Goal: Browse casually

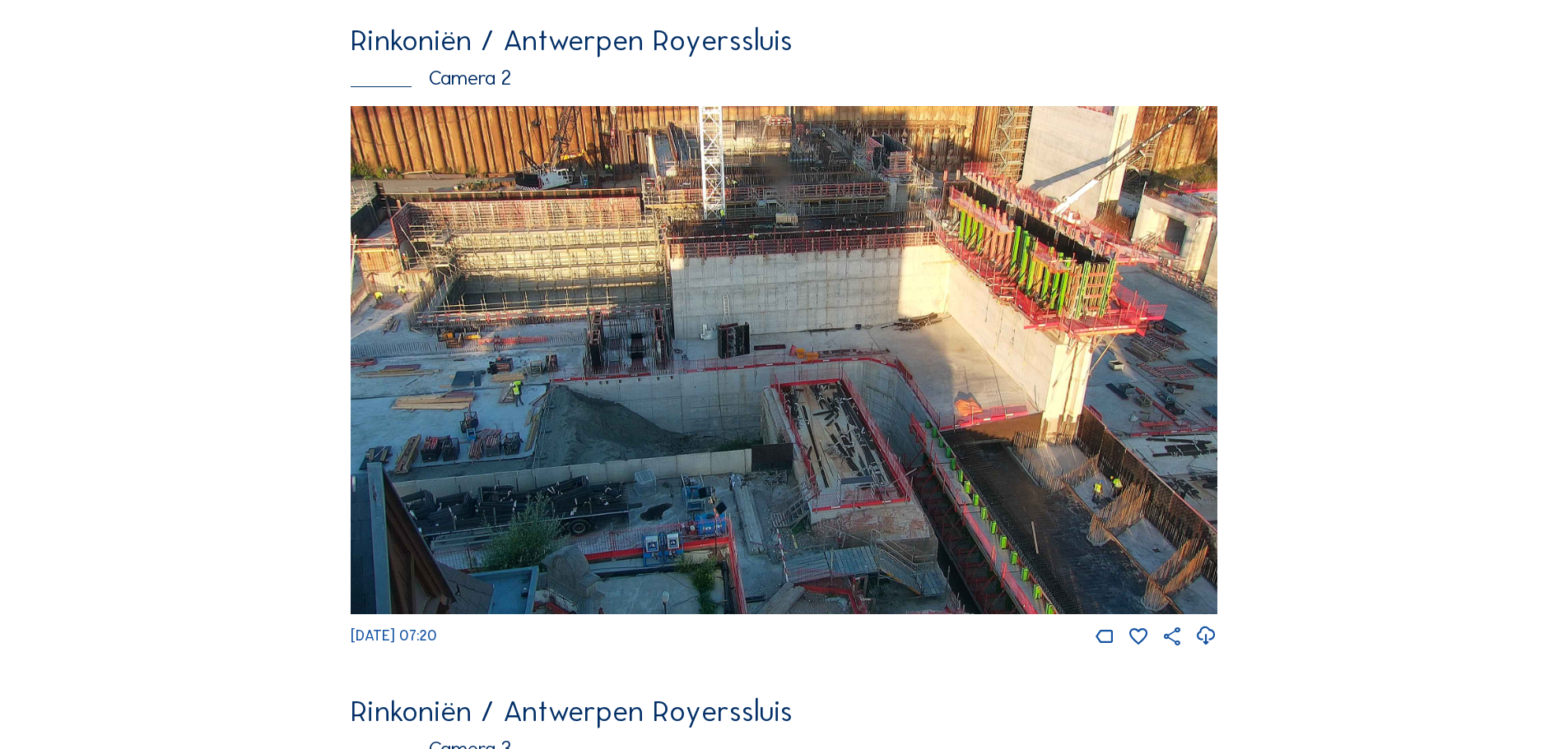
scroll to position [822, 0]
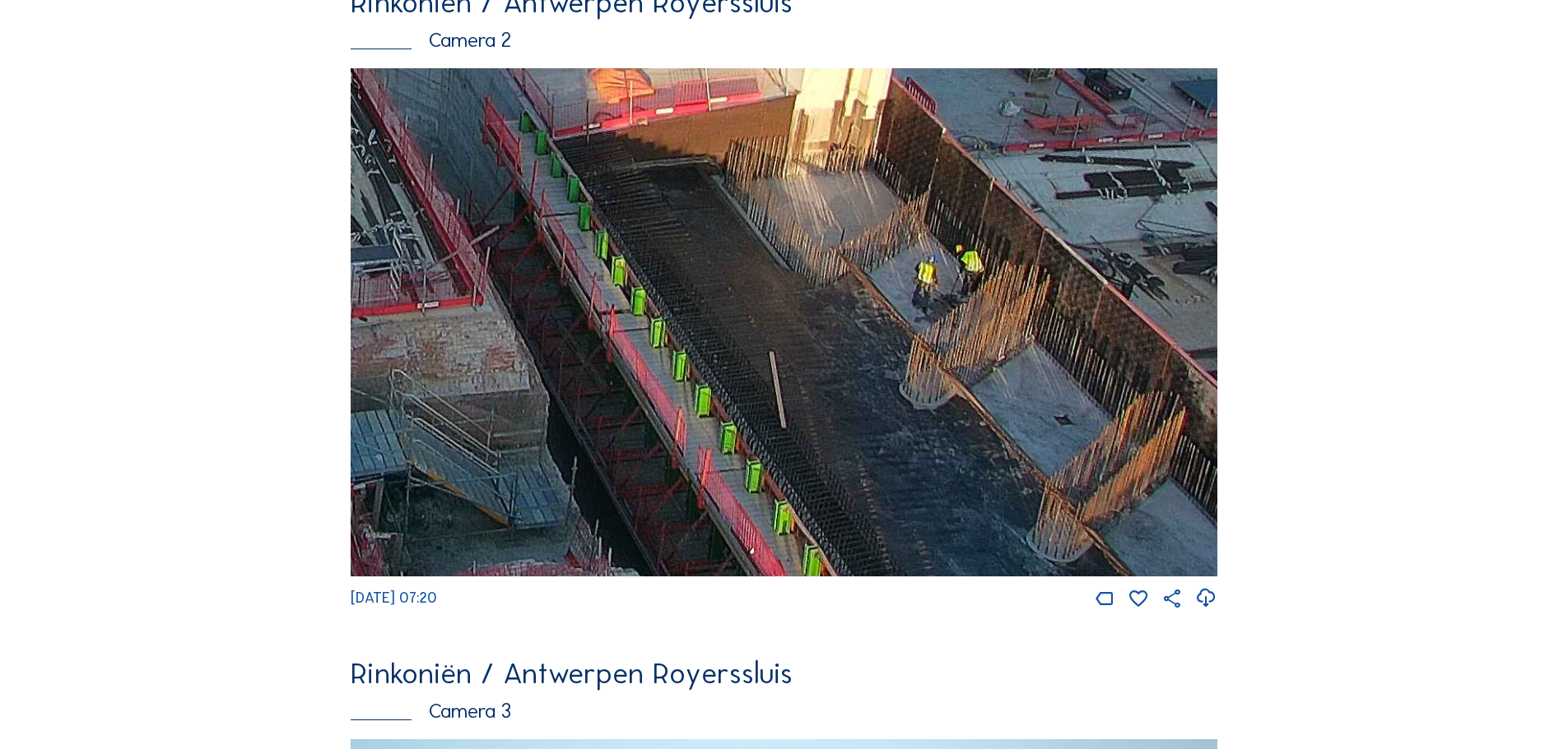
drag, startPoint x: 1119, startPoint y: 496, endPoint x: 552, endPoint y: 268, distance: 611.1
click at [552, 268] on img at bounding box center [784, 322] width 867 height 508
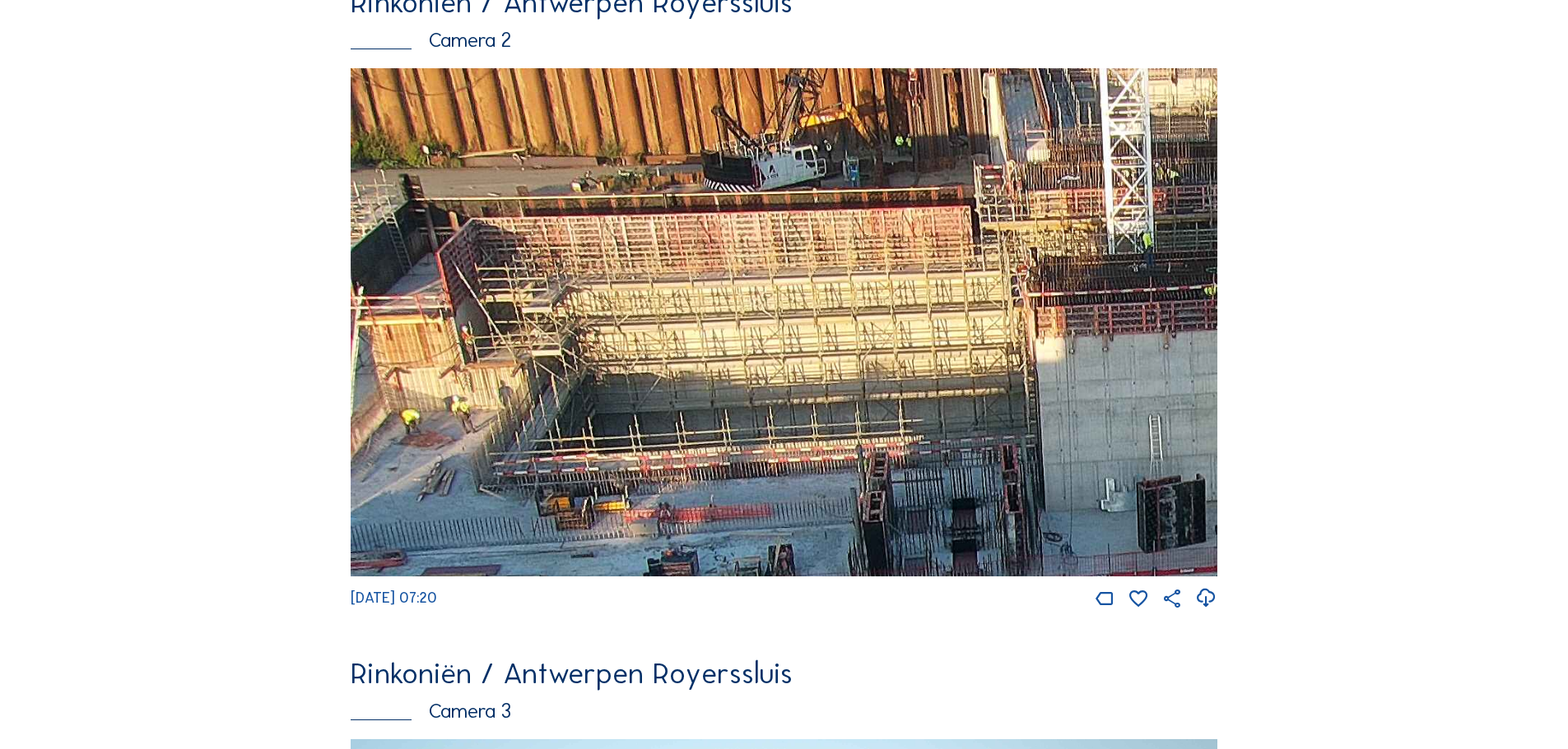
drag, startPoint x: 472, startPoint y: 245, endPoint x: 756, endPoint y: 312, distance: 291.8
click at [756, 312] on img at bounding box center [784, 322] width 867 height 508
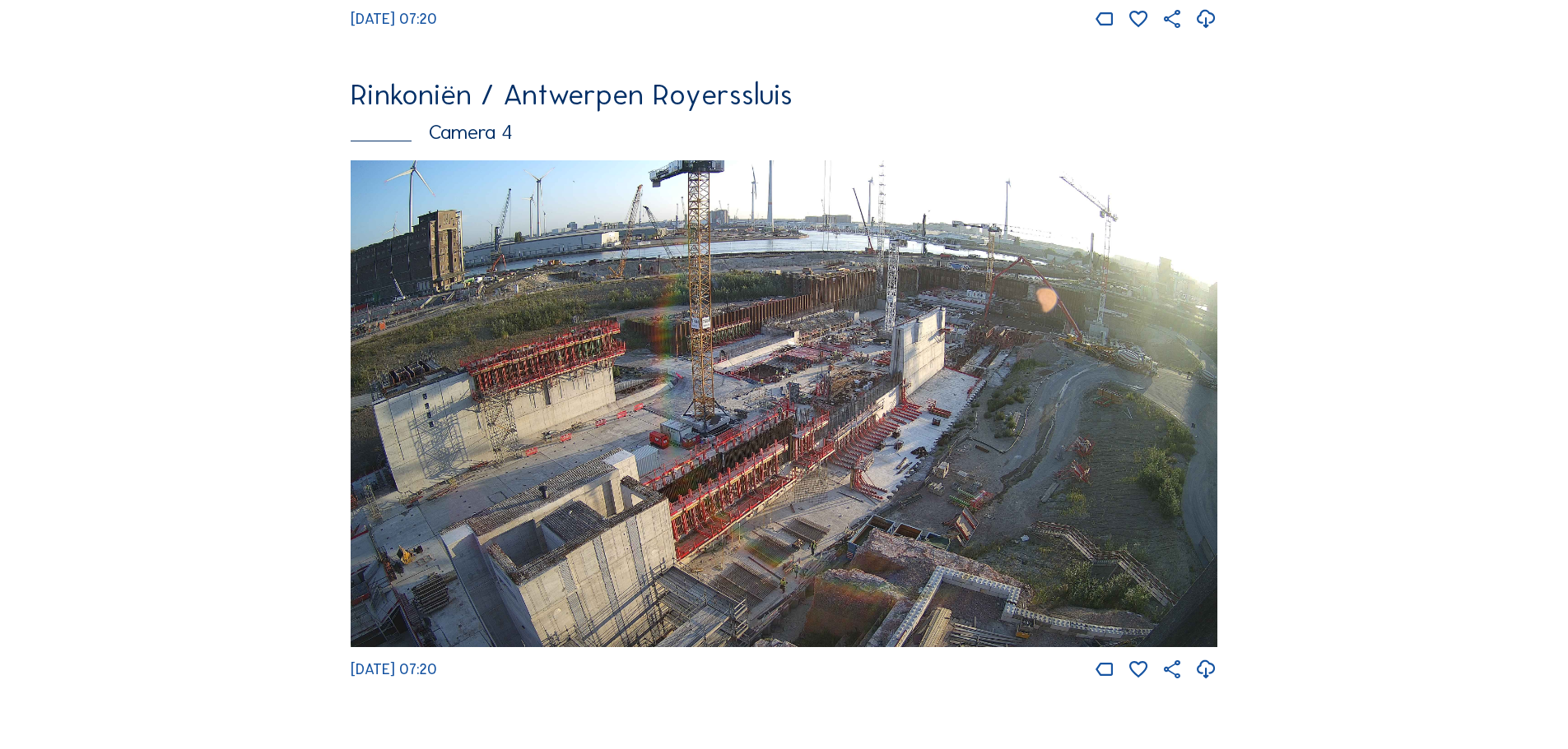
scroll to position [2138, 0]
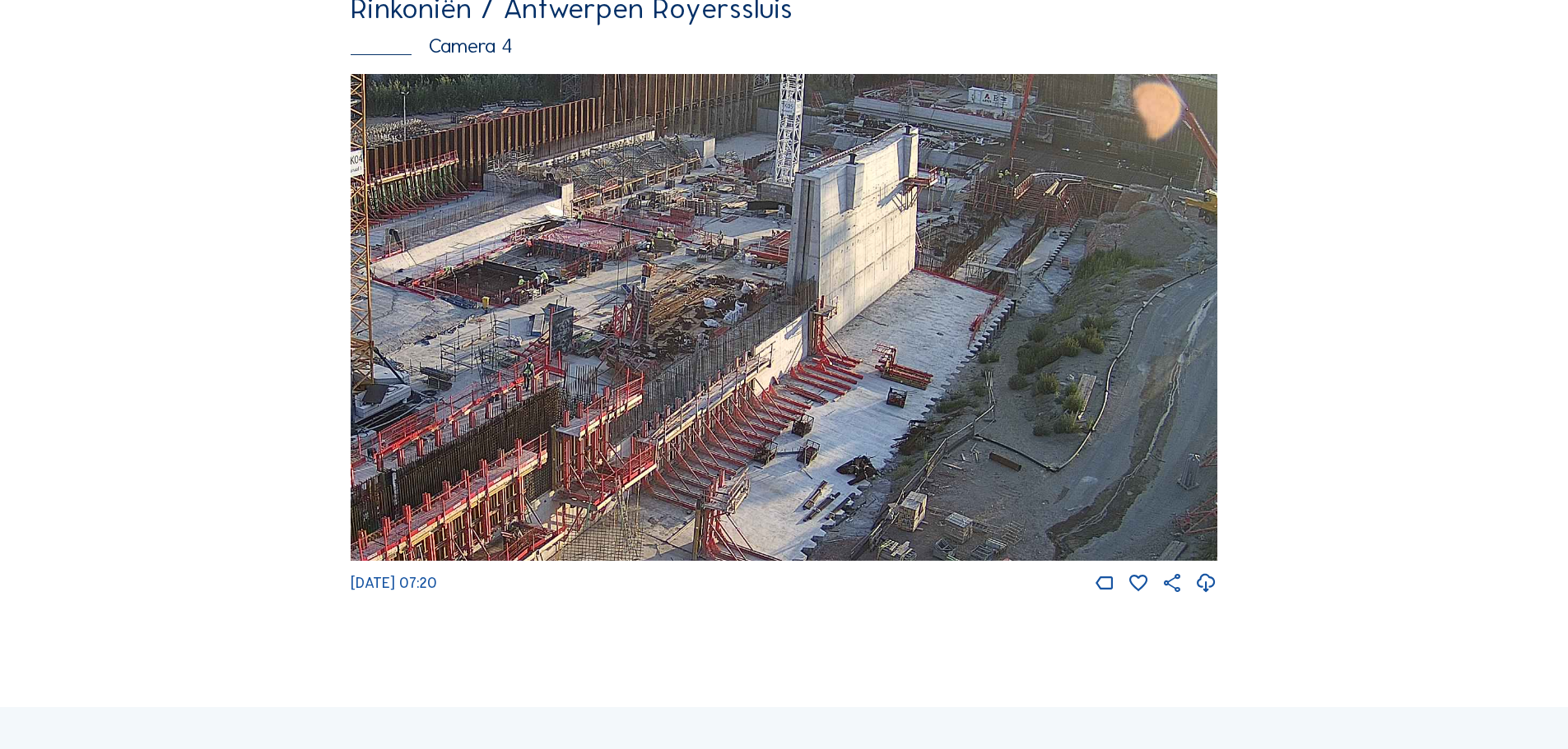
drag, startPoint x: 713, startPoint y: 342, endPoint x: 799, endPoint y: 298, distance: 96.6
click at [799, 298] on img at bounding box center [784, 318] width 867 height 487
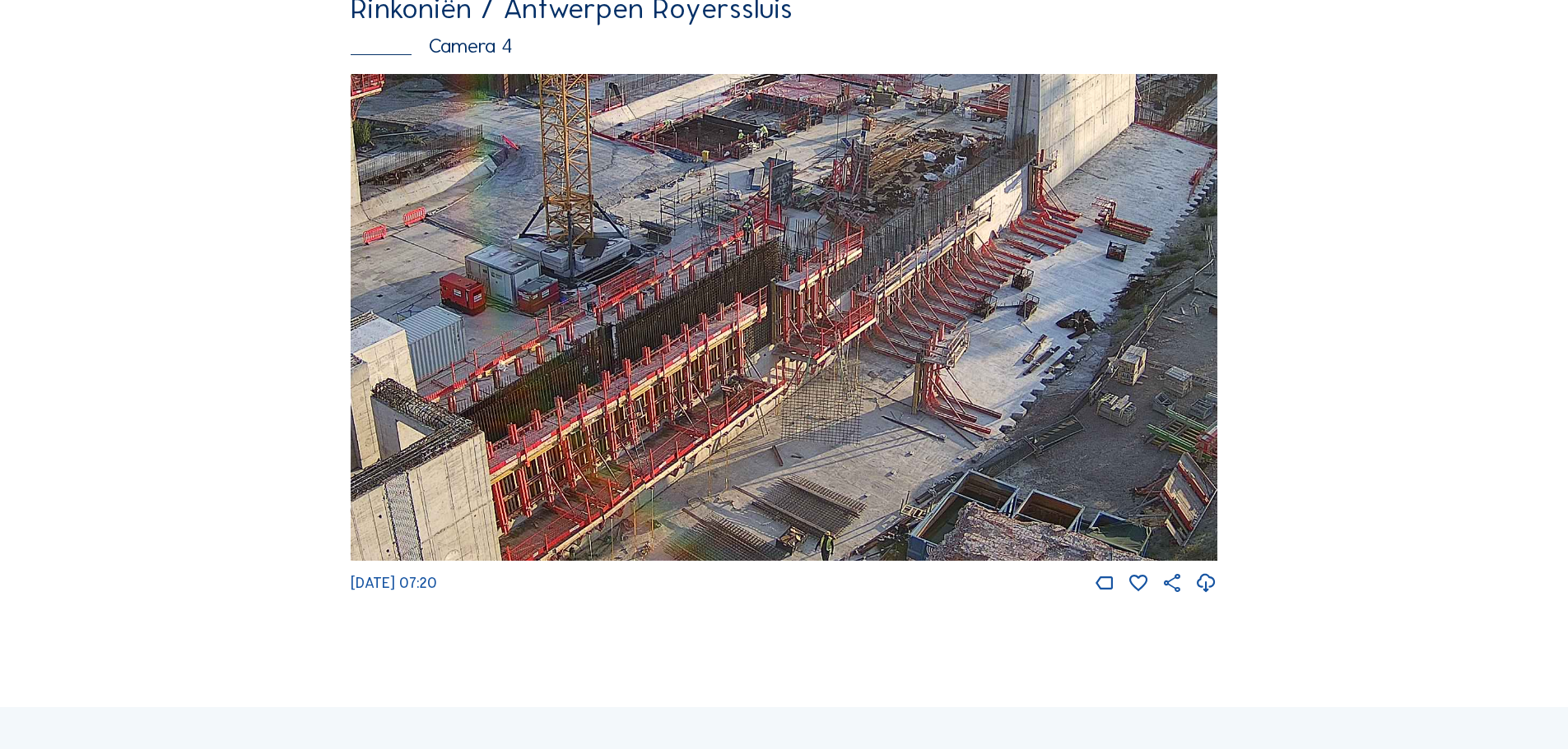
drag, startPoint x: 541, startPoint y: 403, endPoint x: 727, endPoint y: 288, distance: 218.7
click at [727, 288] on img at bounding box center [784, 318] width 867 height 487
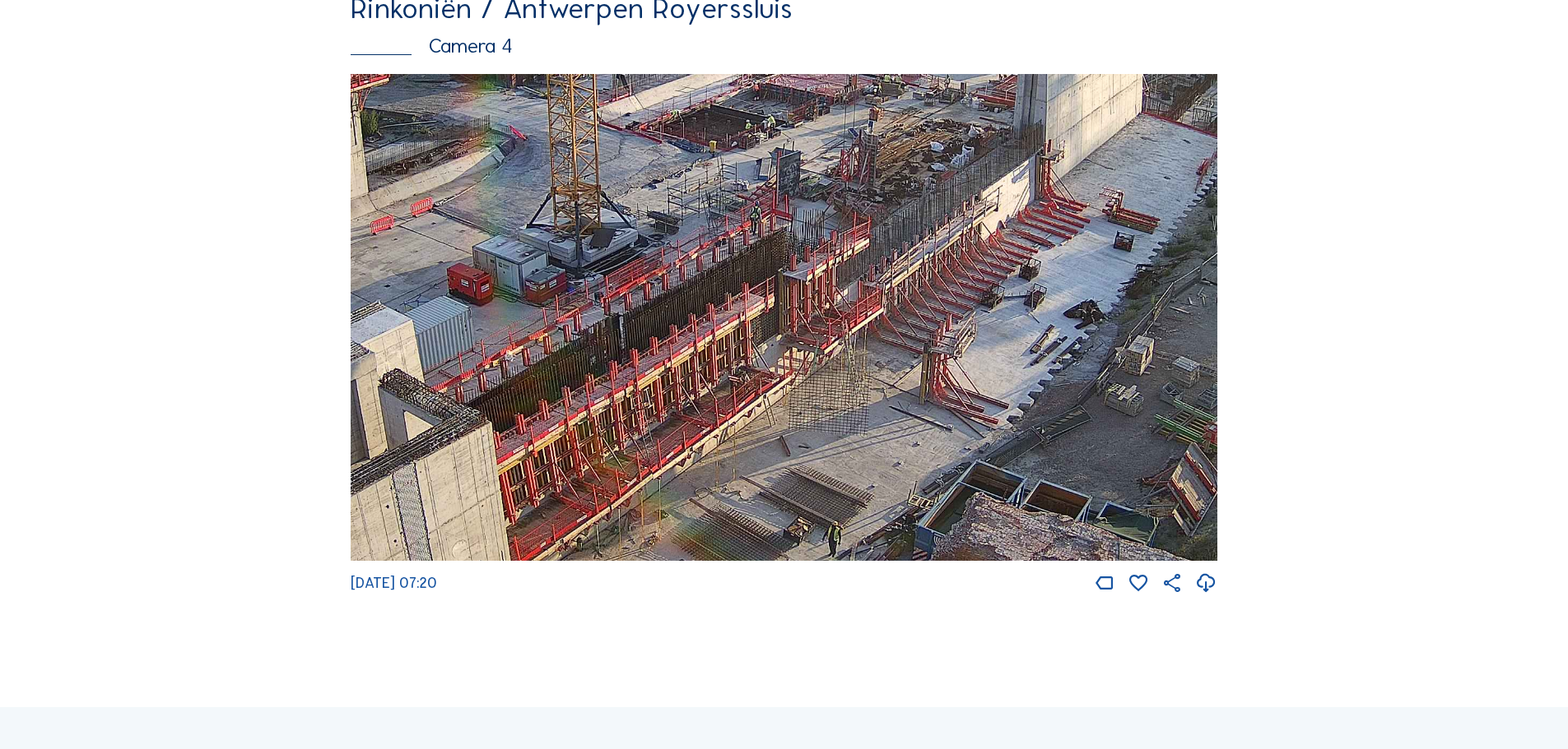
drag, startPoint x: 910, startPoint y: 324, endPoint x: 918, endPoint y: 301, distance: 24.4
click at [918, 301] on img at bounding box center [784, 318] width 867 height 487
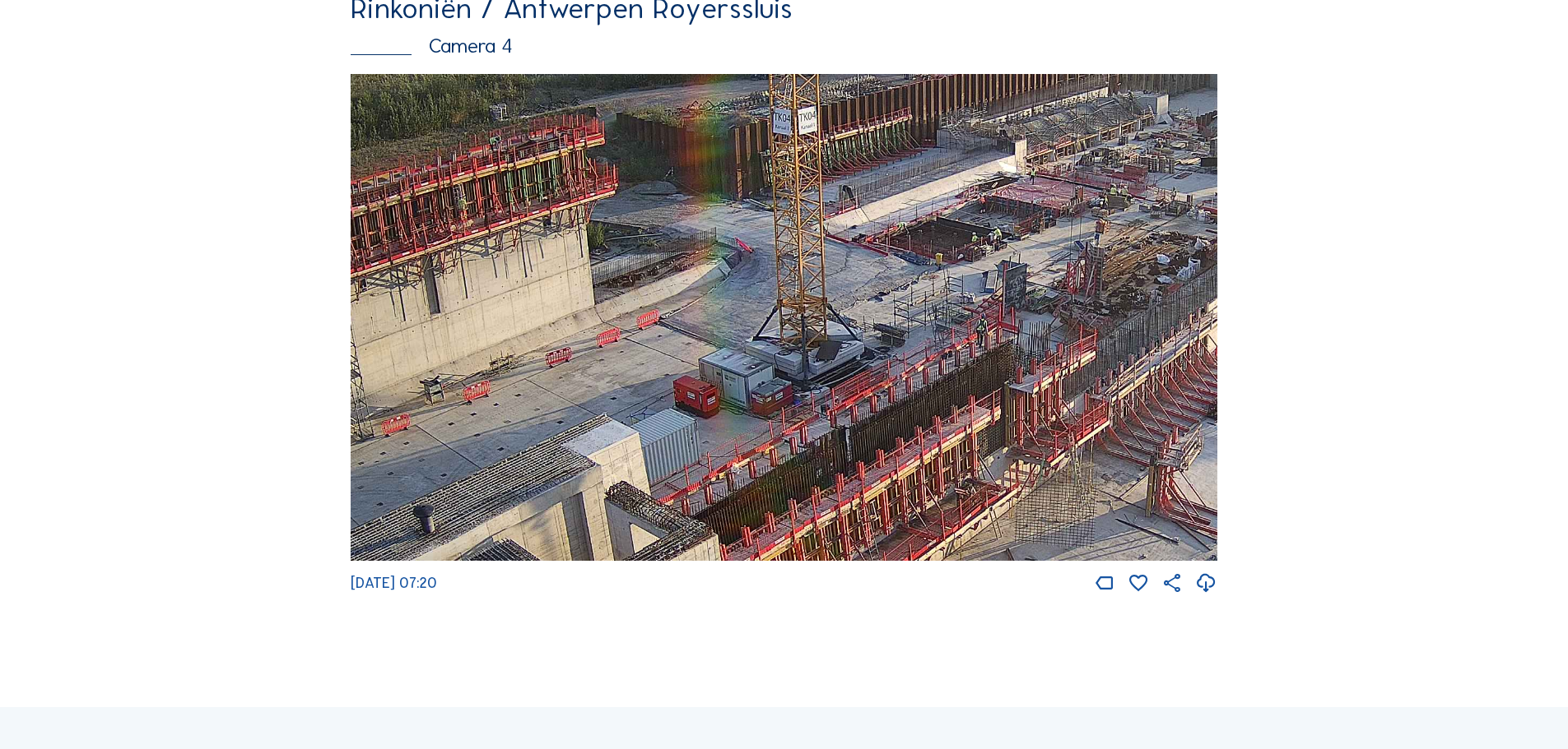
drag, startPoint x: 636, startPoint y: 405, endPoint x: 856, endPoint y: 506, distance: 242.1
click at [857, 516] on img at bounding box center [784, 318] width 867 height 487
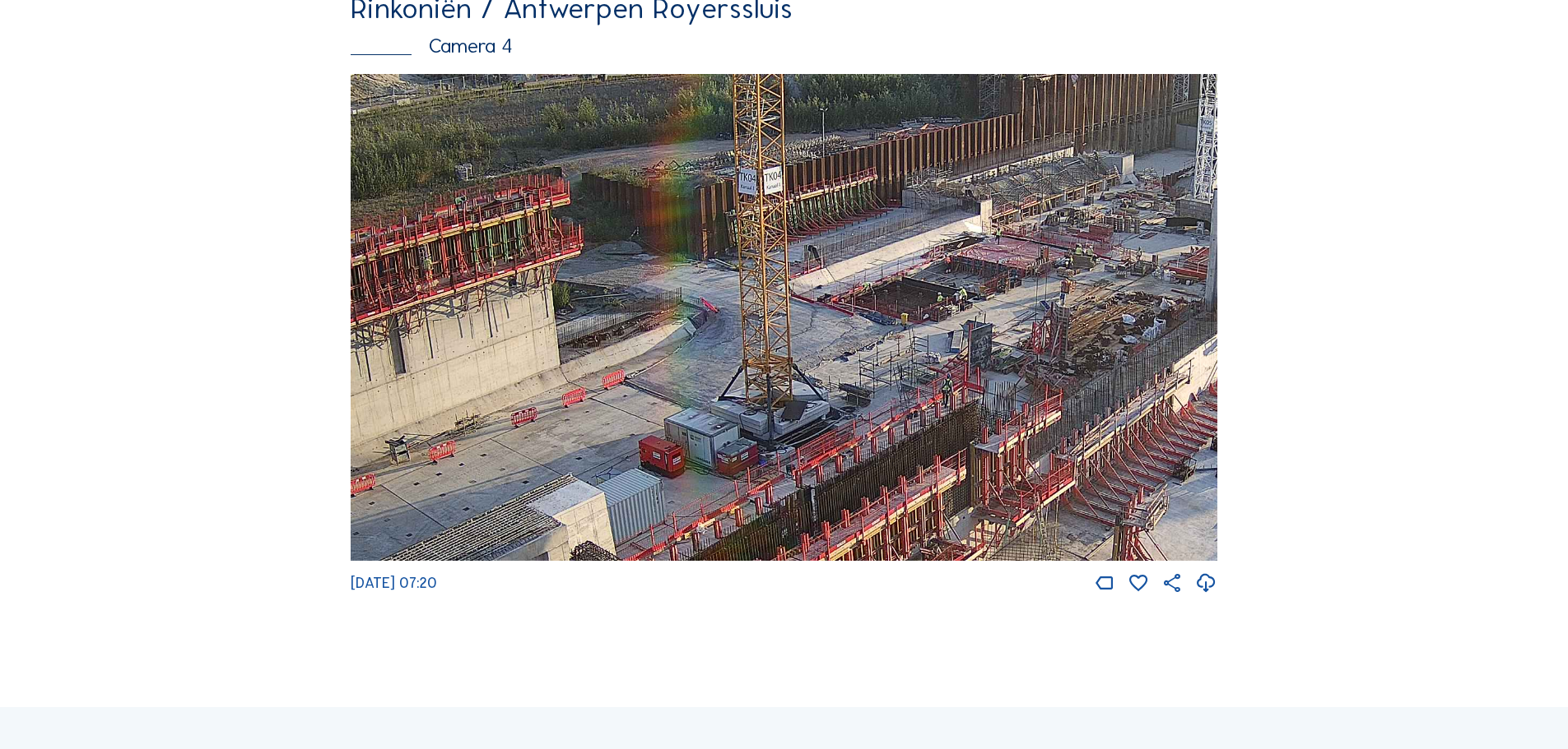
drag, startPoint x: 925, startPoint y: 326, endPoint x: 915, endPoint y: 348, distance: 24.2
click at [915, 348] on img at bounding box center [784, 318] width 867 height 487
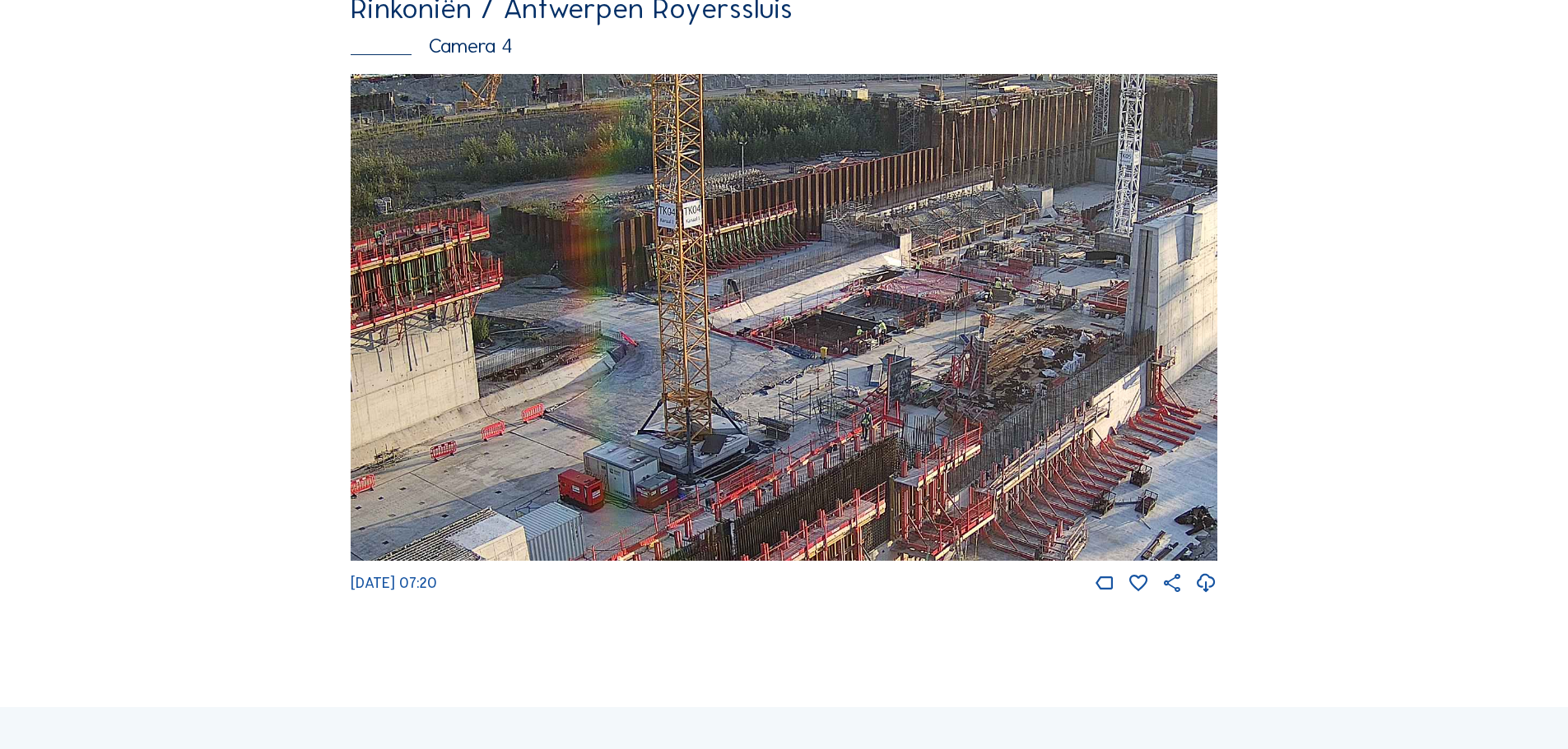
drag, startPoint x: 1040, startPoint y: 290, endPoint x: 958, endPoint y: 323, distance: 88.4
click at [958, 323] on img at bounding box center [784, 318] width 867 height 487
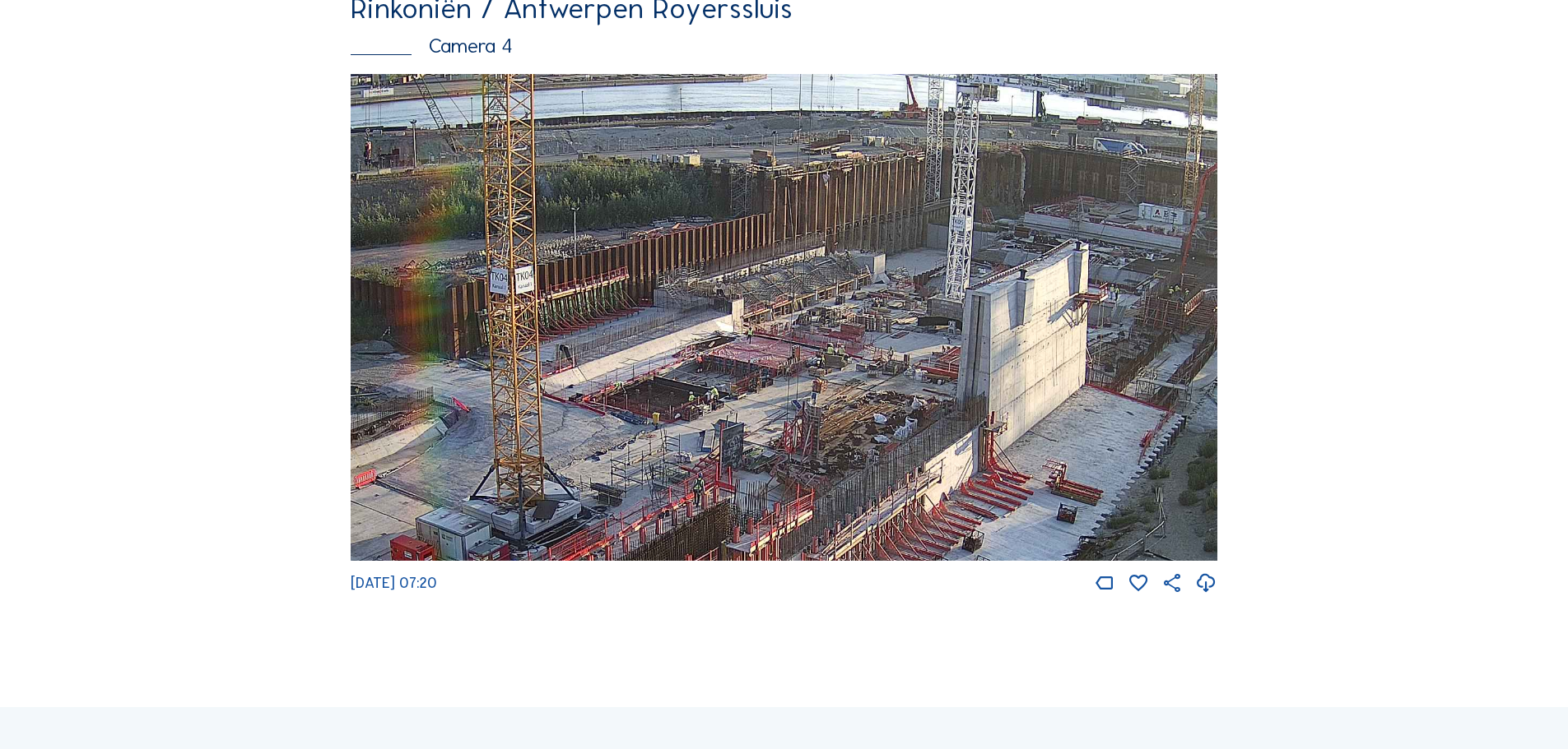
drag, startPoint x: 1090, startPoint y: 312, endPoint x: 922, endPoint y: 378, distance: 180.5
click at [922, 378] on img at bounding box center [784, 318] width 867 height 487
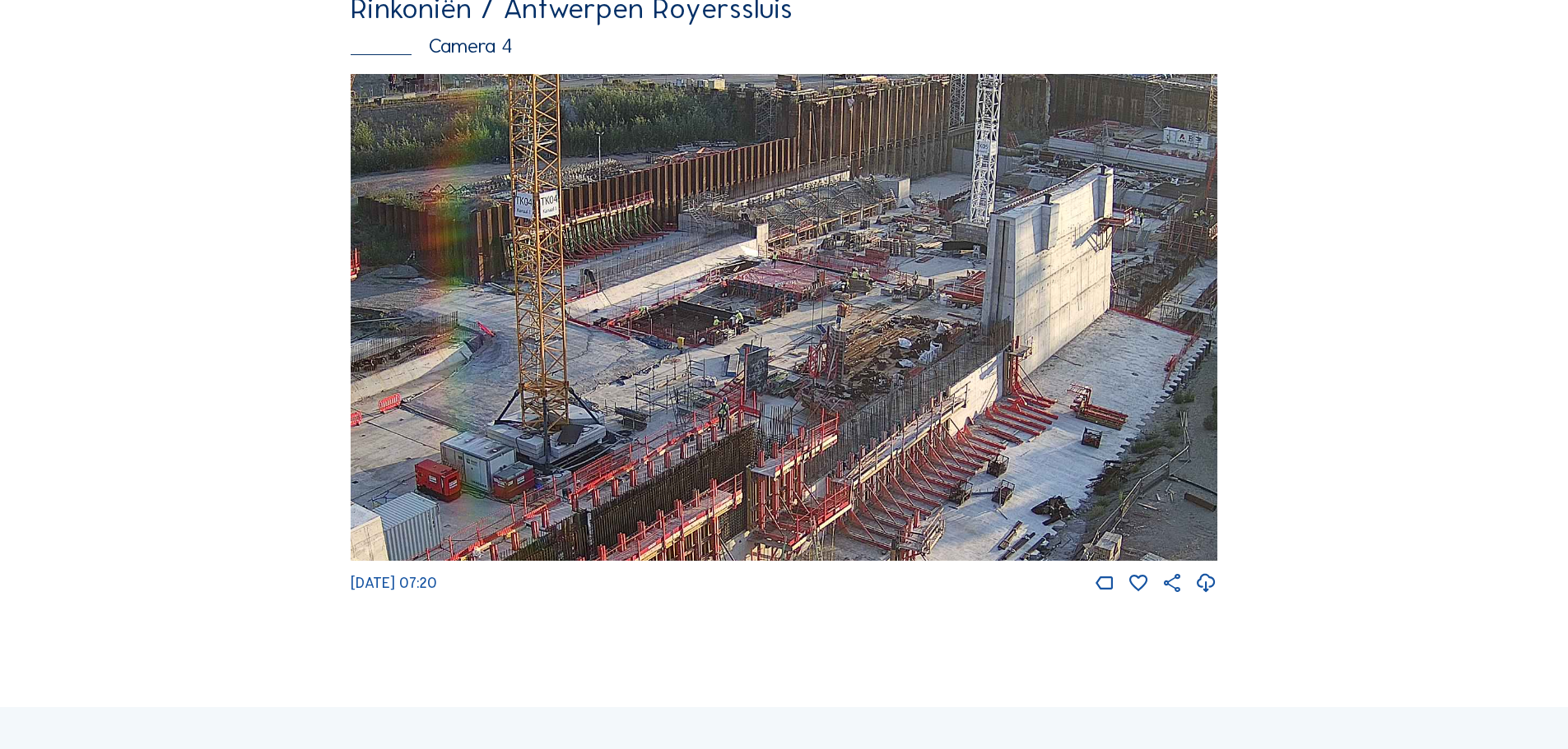
drag, startPoint x: 1072, startPoint y: 321, endPoint x: 1095, endPoint y: 214, distance: 109.4
click at [1095, 214] on img at bounding box center [784, 318] width 867 height 487
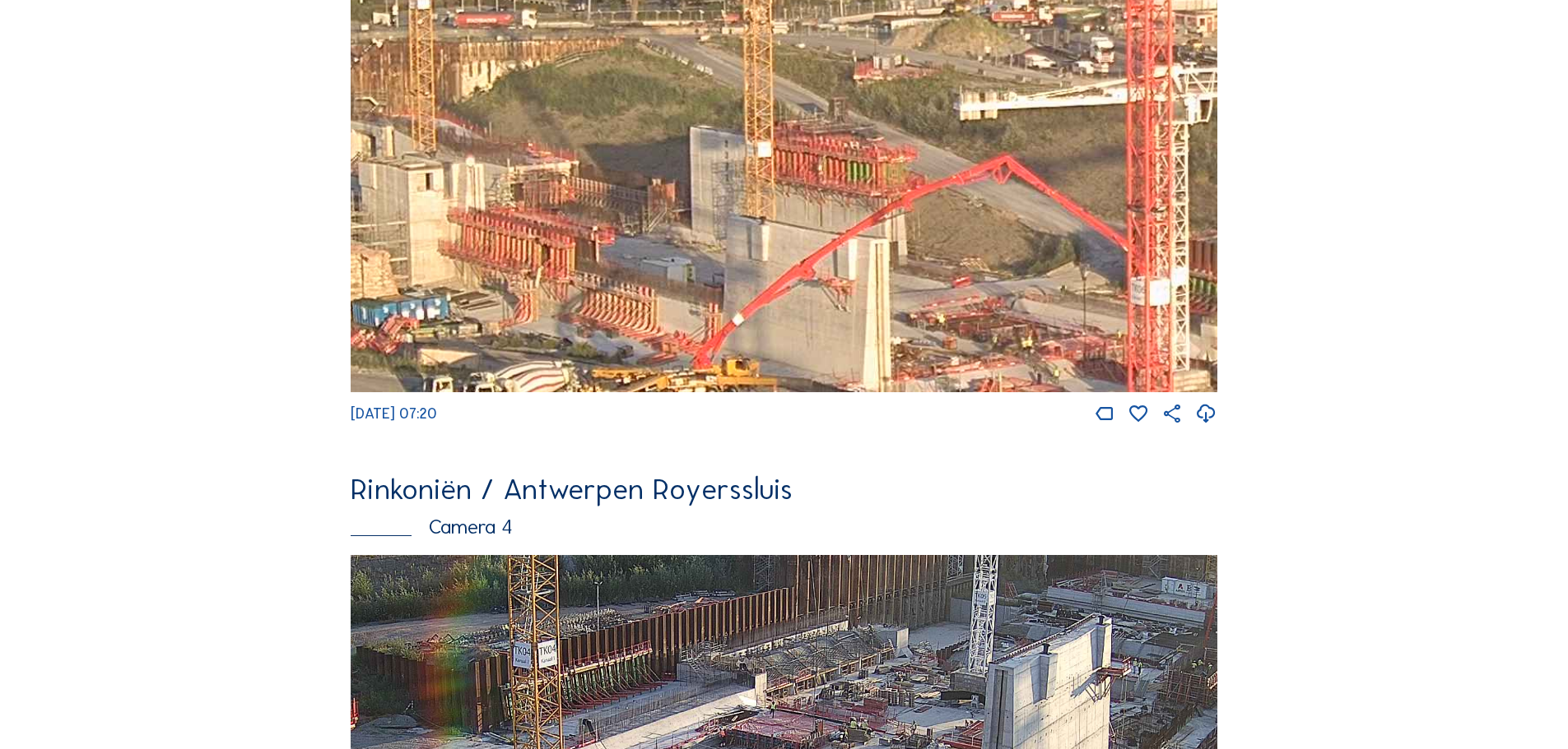
scroll to position [1645, 0]
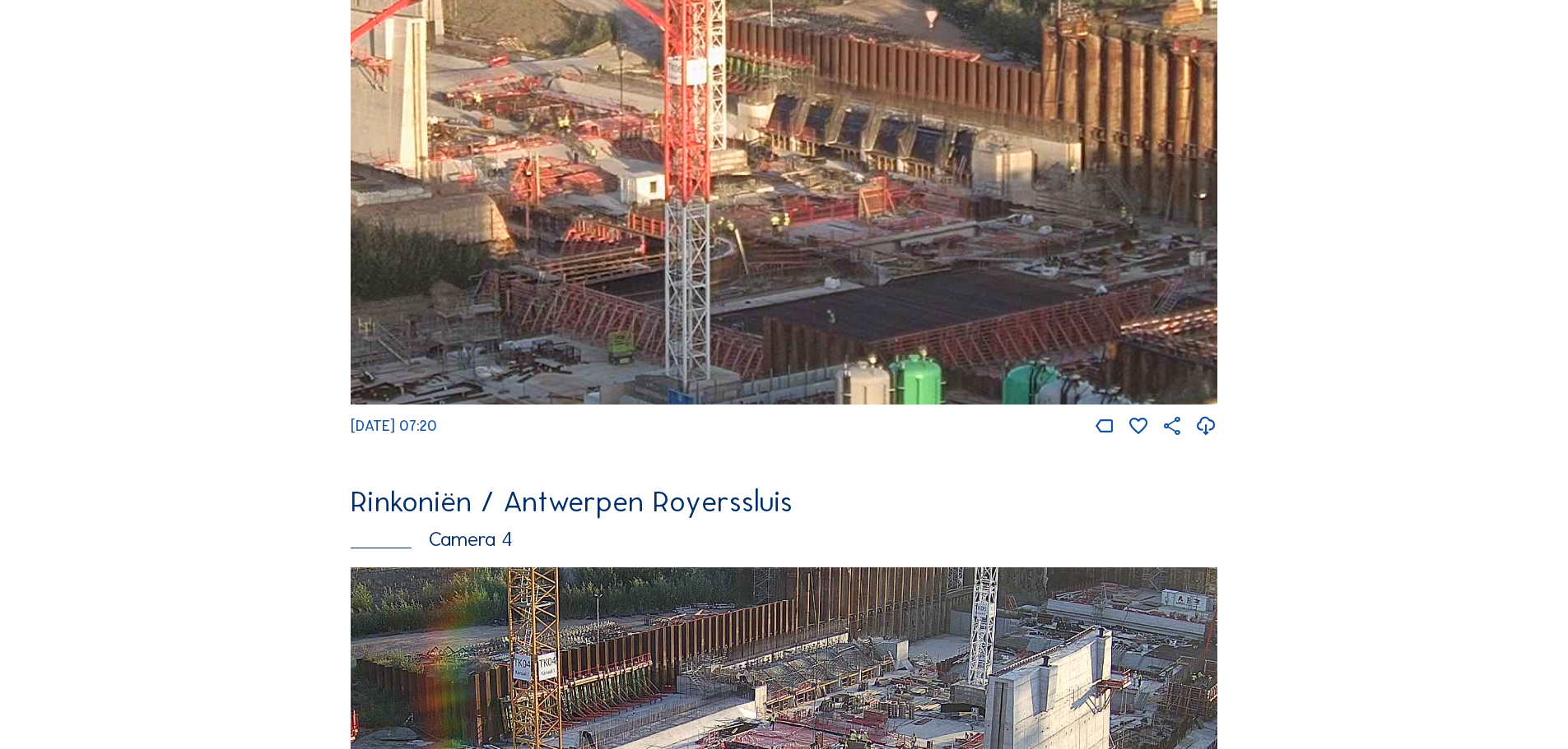
drag, startPoint x: 812, startPoint y: 205, endPoint x: 610, endPoint y: 93, distance: 231.0
click at [610, 93] on img at bounding box center [784, 160] width 867 height 487
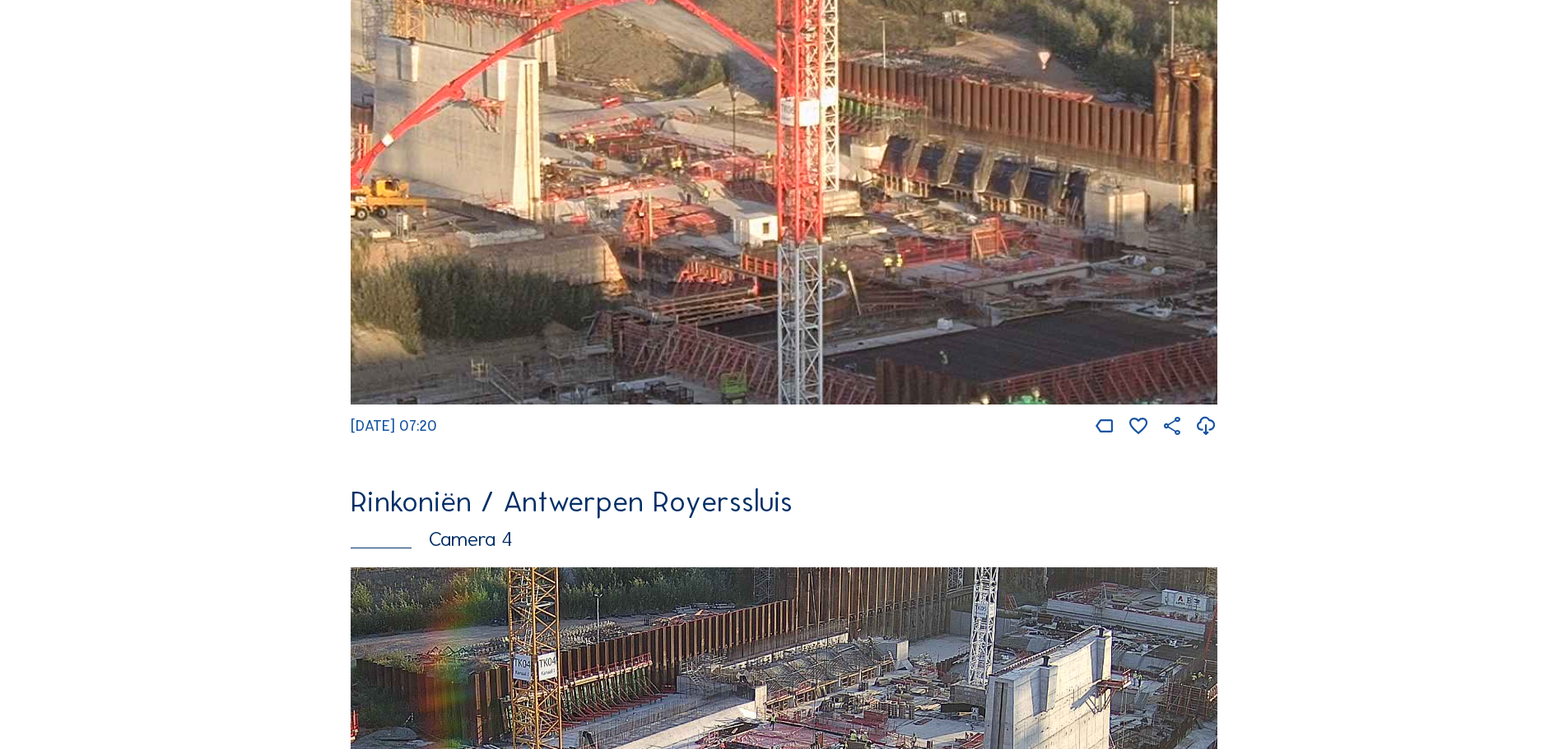
drag, startPoint x: 557, startPoint y: 243, endPoint x: 671, endPoint y: 284, distance: 121.1
click at [671, 284] on img at bounding box center [784, 160] width 867 height 487
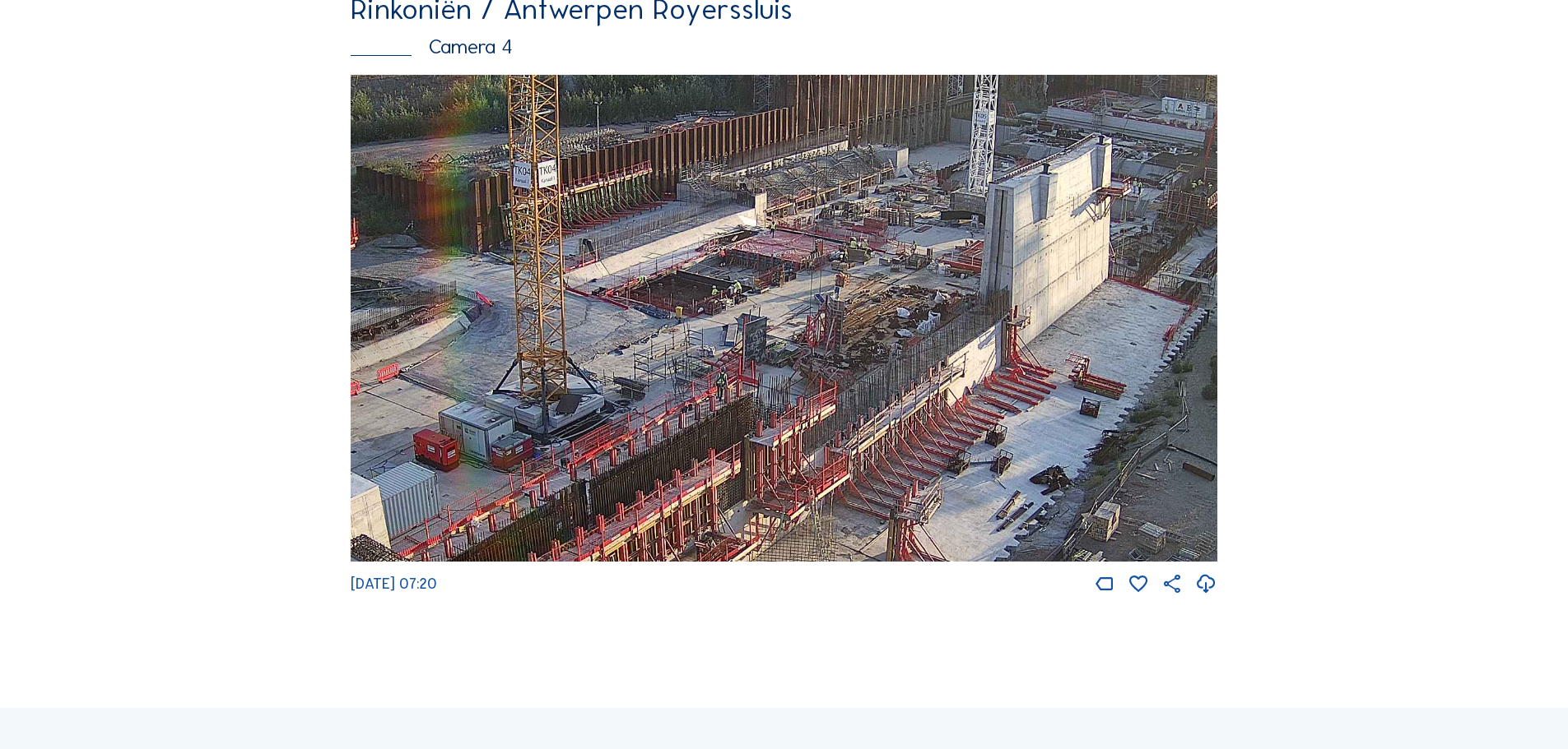
scroll to position [2138, 0]
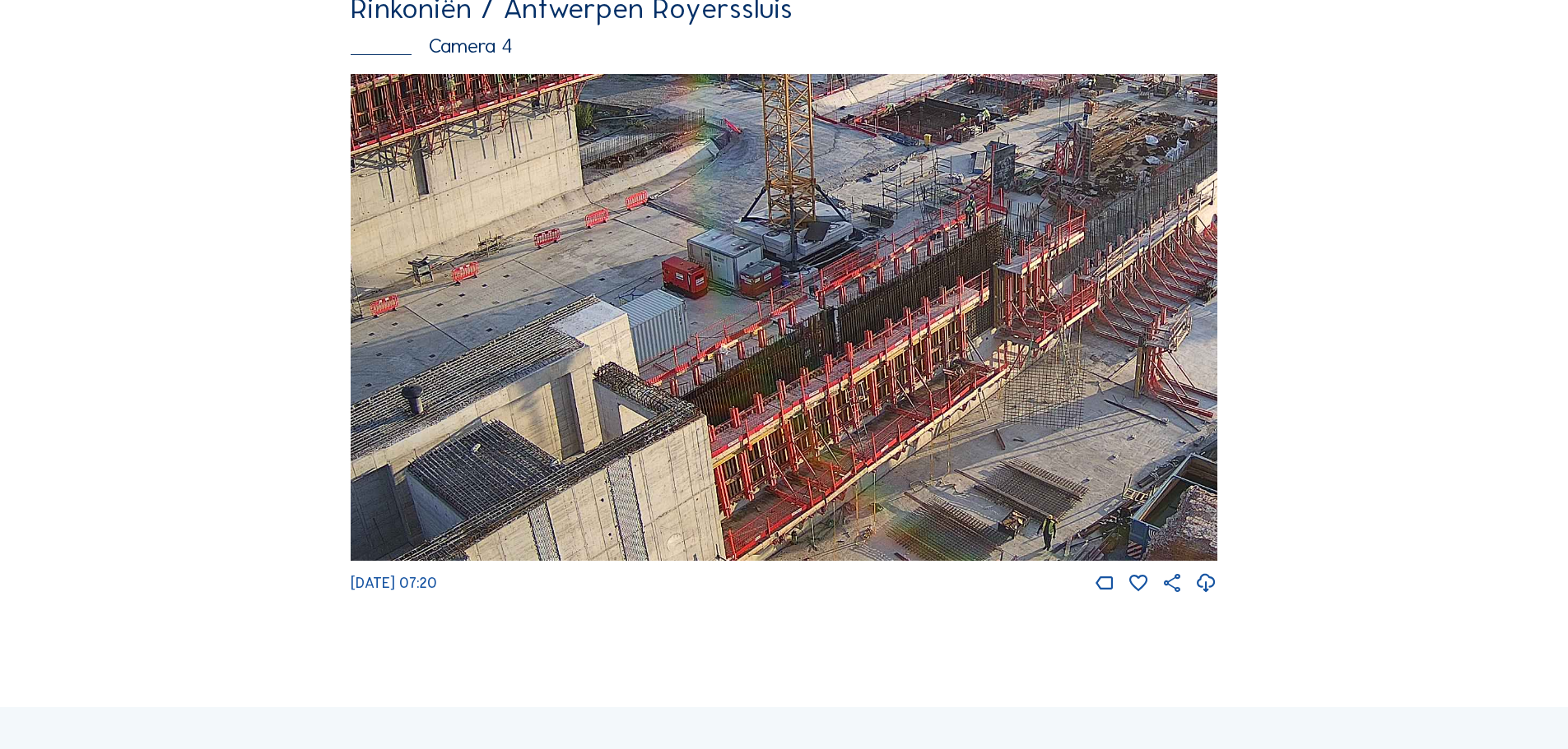
drag, startPoint x: 636, startPoint y: 482, endPoint x: 928, endPoint y: 284, distance: 352.8
click at [928, 285] on img at bounding box center [784, 318] width 867 height 487
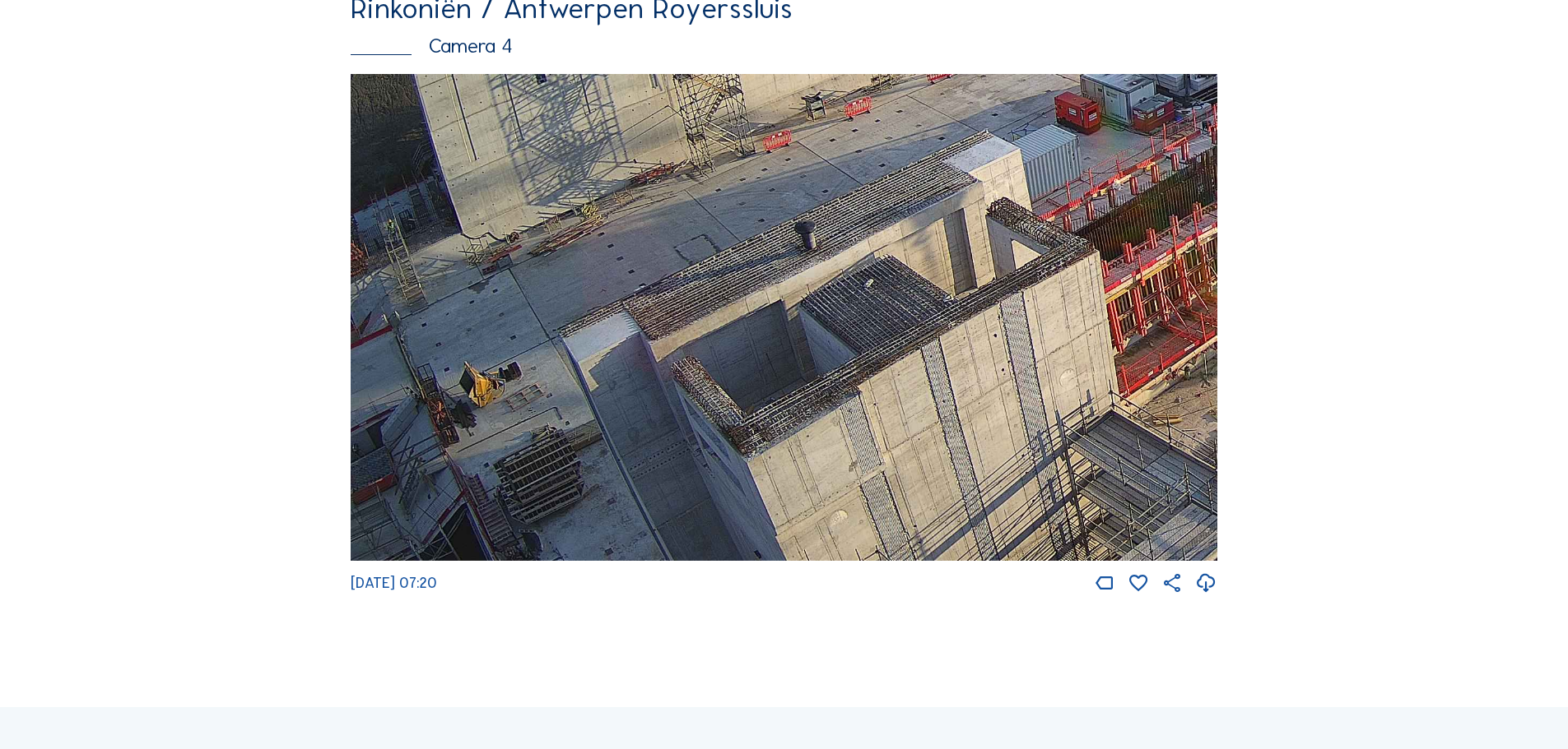
drag, startPoint x: 672, startPoint y: 532, endPoint x: 1044, endPoint y: 323, distance: 426.7
click at [1044, 323] on img at bounding box center [784, 318] width 867 height 487
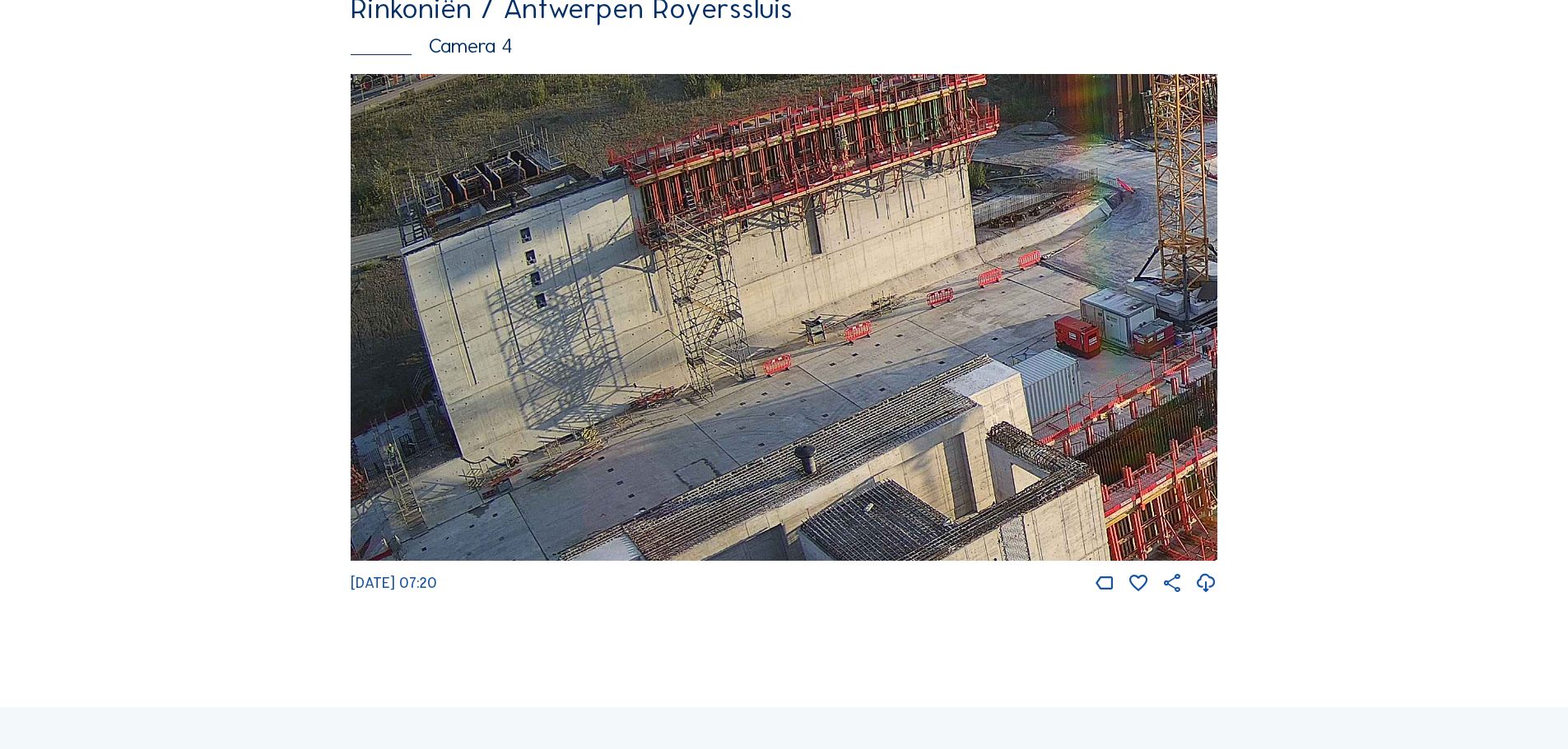
drag, startPoint x: 745, startPoint y: 423, endPoint x: 954, endPoint y: 593, distance: 269.4
click at [954, 593] on div "[DATE] 07:20" at bounding box center [784, 335] width 867 height 522
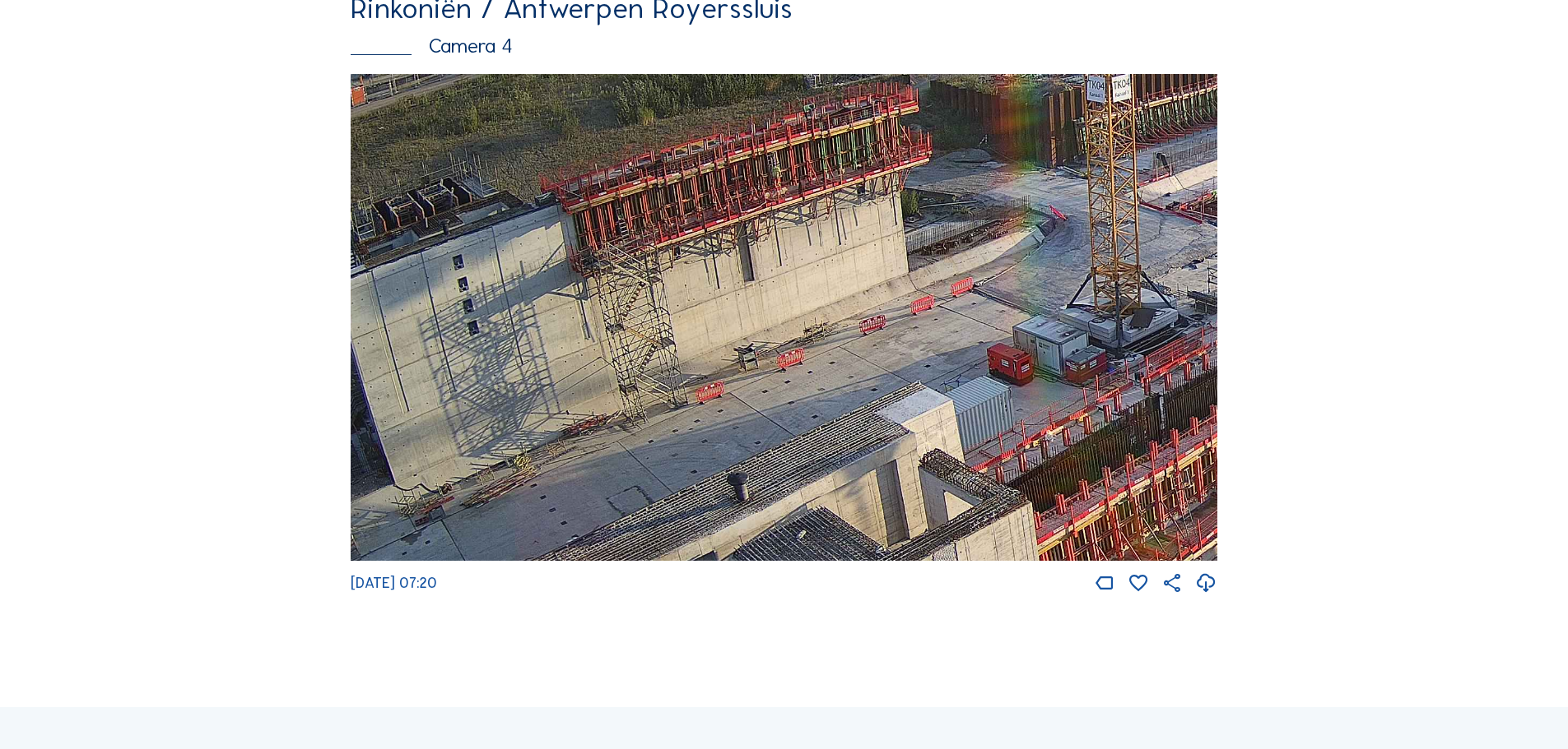
click at [925, 362] on img at bounding box center [784, 318] width 867 height 487
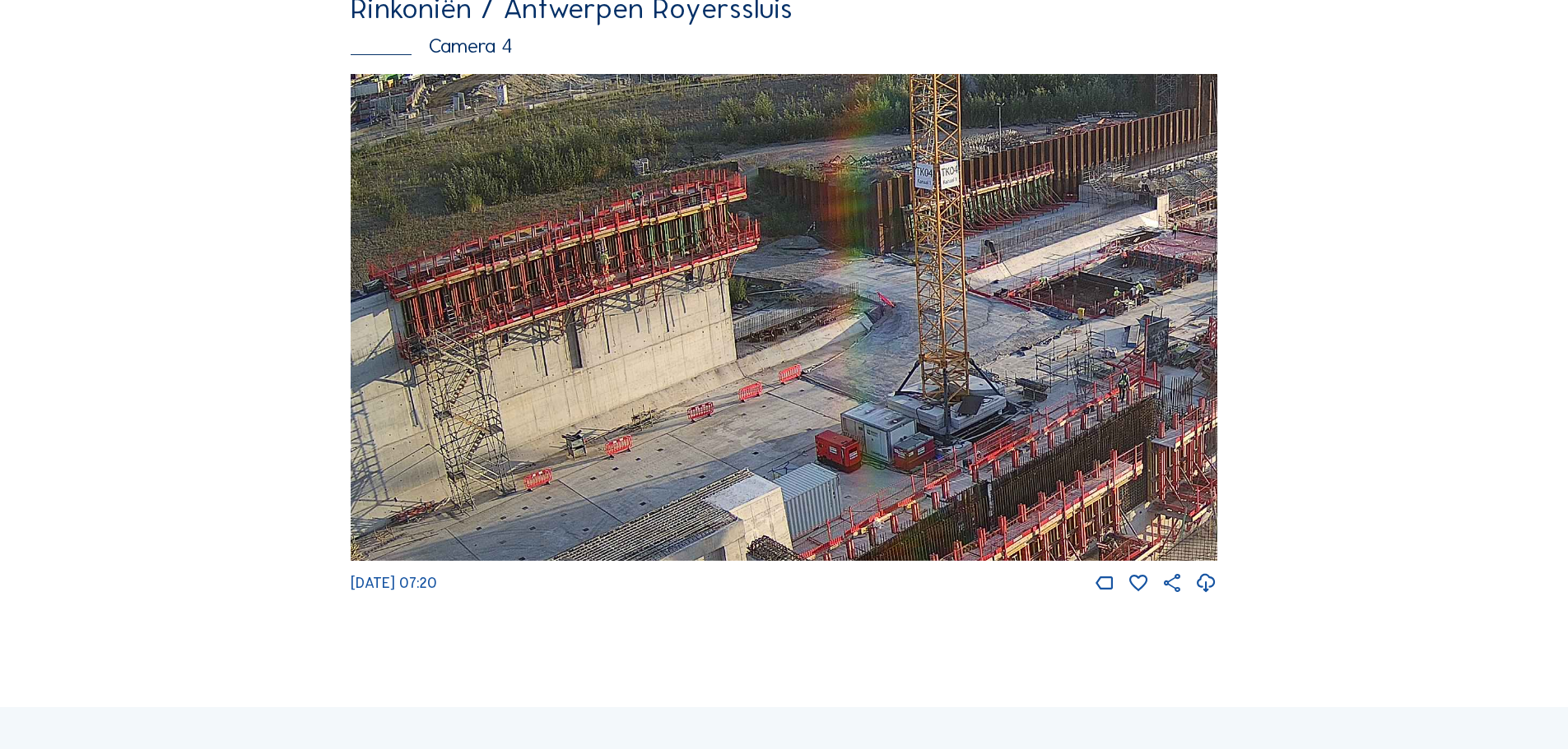
drag, startPoint x: 992, startPoint y: 287, endPoint x: 818, endPoint y: 374, distance: 194.5
click at [818, 374] on img at bounding box center [784, 318] width 867 height 487
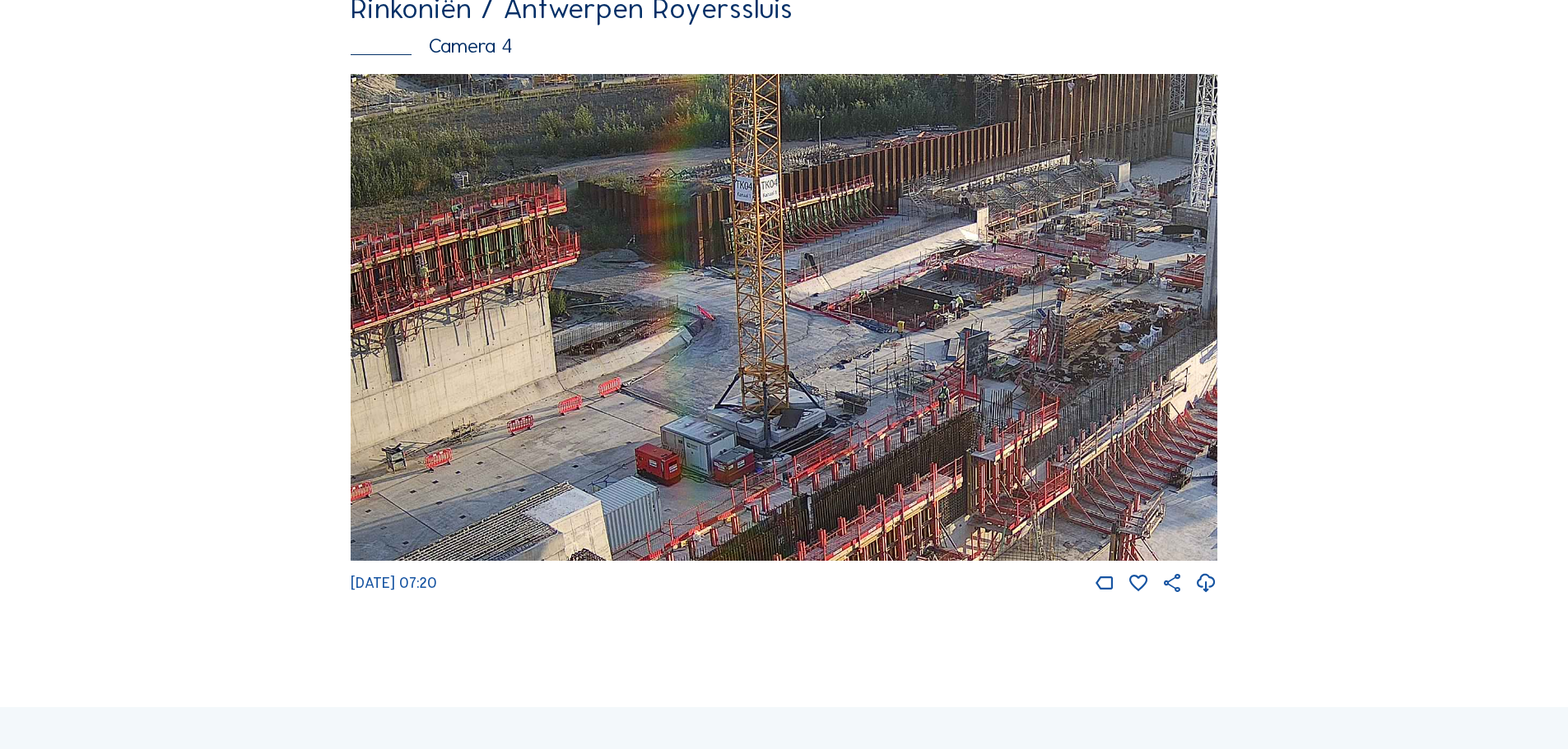
drag, startPoint x: 1090, startPoint y: 307, endPoint x: 912, endPoint y: 318, distance: 178.3
click at [912, 318] on img at bounding box center [784, 318] width 867 height 487
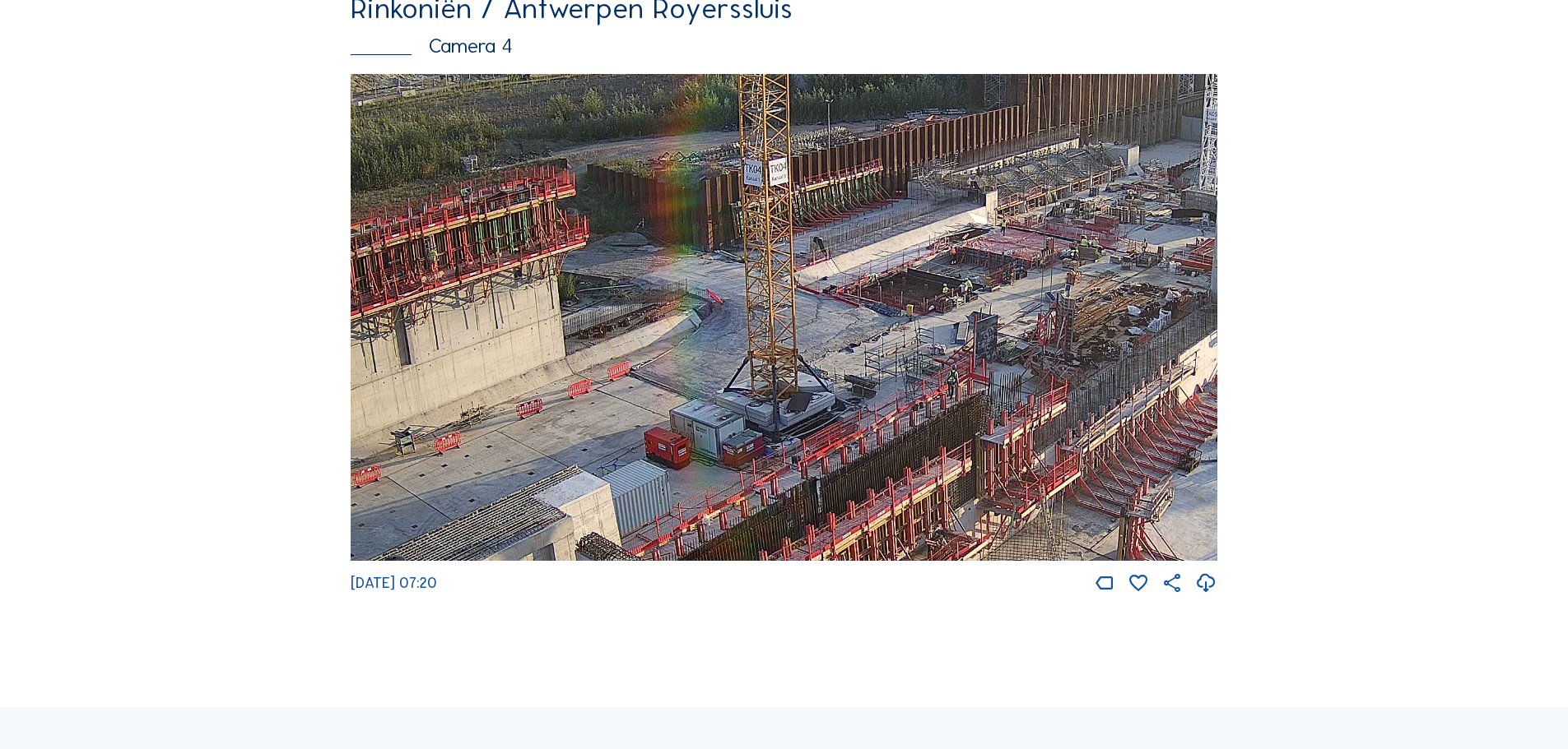
drag, startPoint x: 1122, startPoint y: 281, endPoint x: 1212, endPoint y: 134, distance: 172.4
click at [1205, 138] on img at bounding box center [784, 318] width 867 height 487
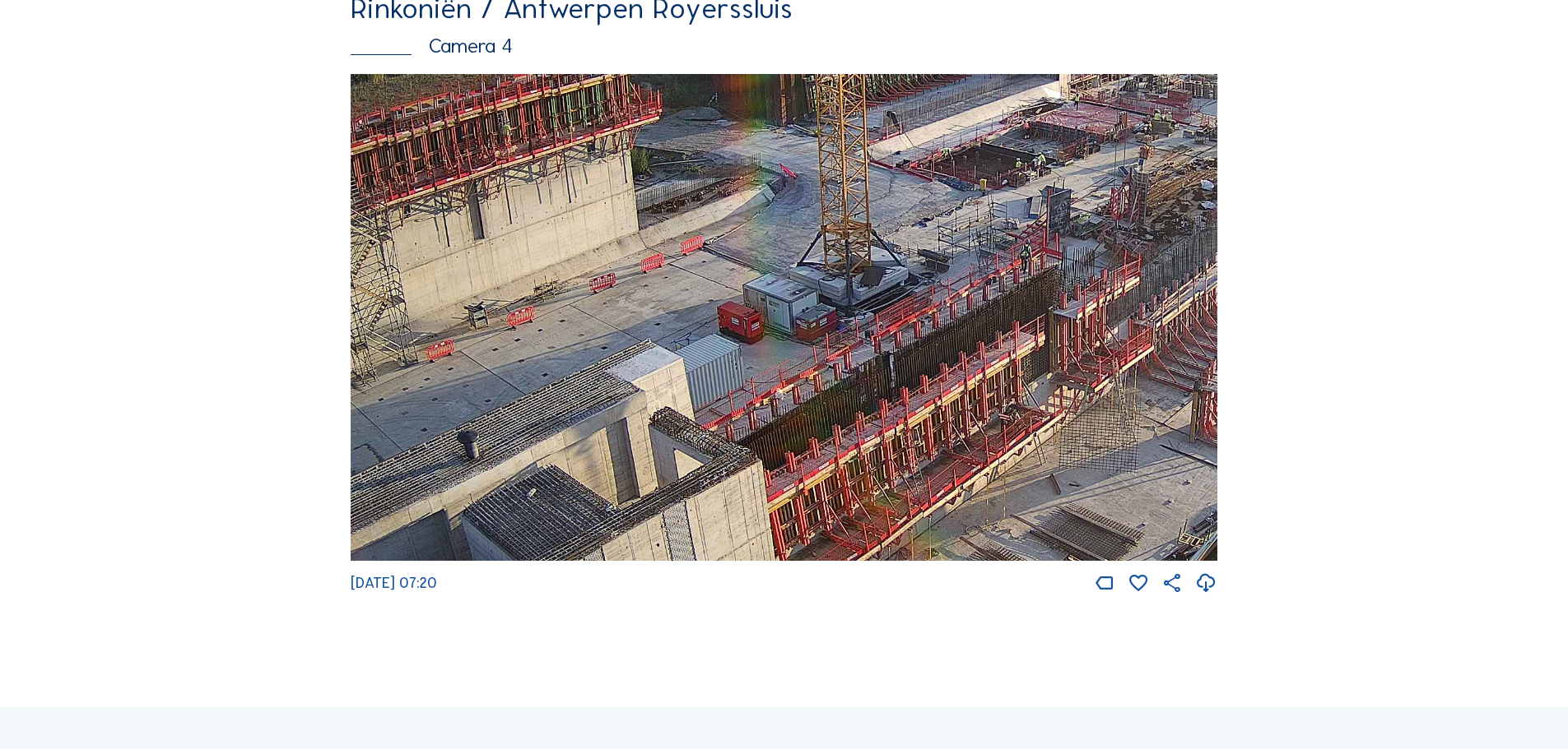
drag, startPoint x: 700, startPoint y: 494, endPoint x: 1016, endPoint y: 239, distance: 406.1
click at [1016, 239] on img at bounding box center [784, 318] width 867 height 487
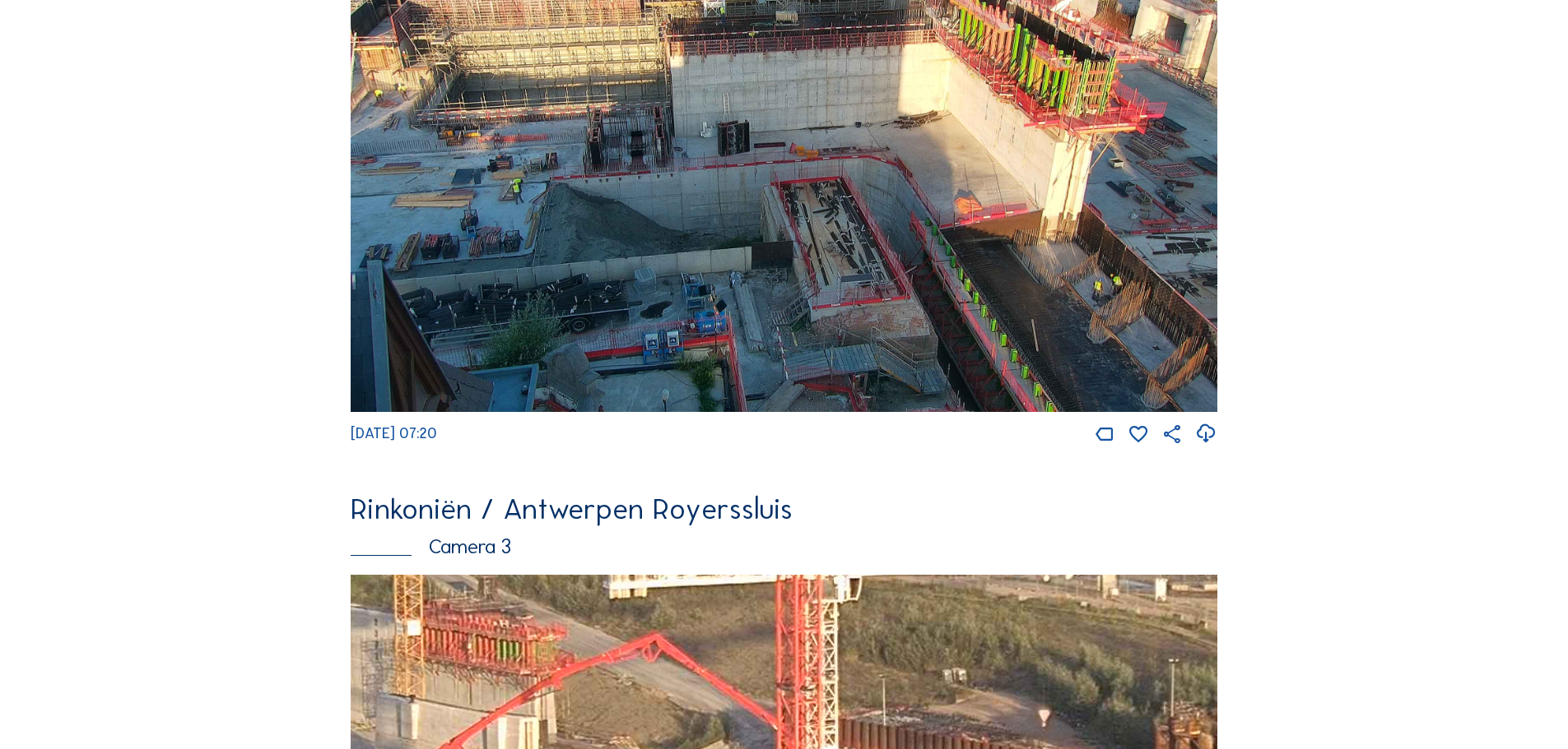
scroll to position [822, 0]
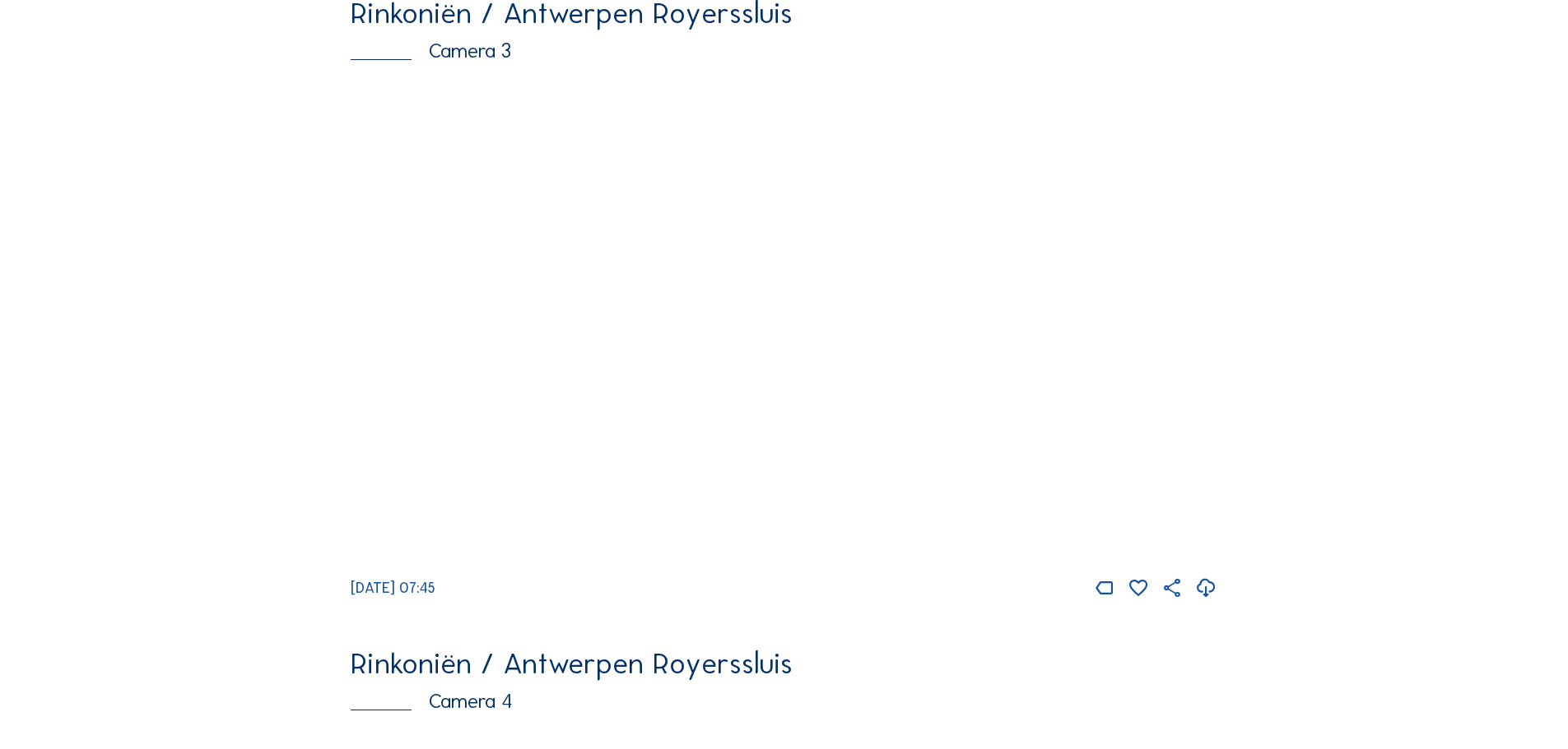
scroll to position [1480, 0]
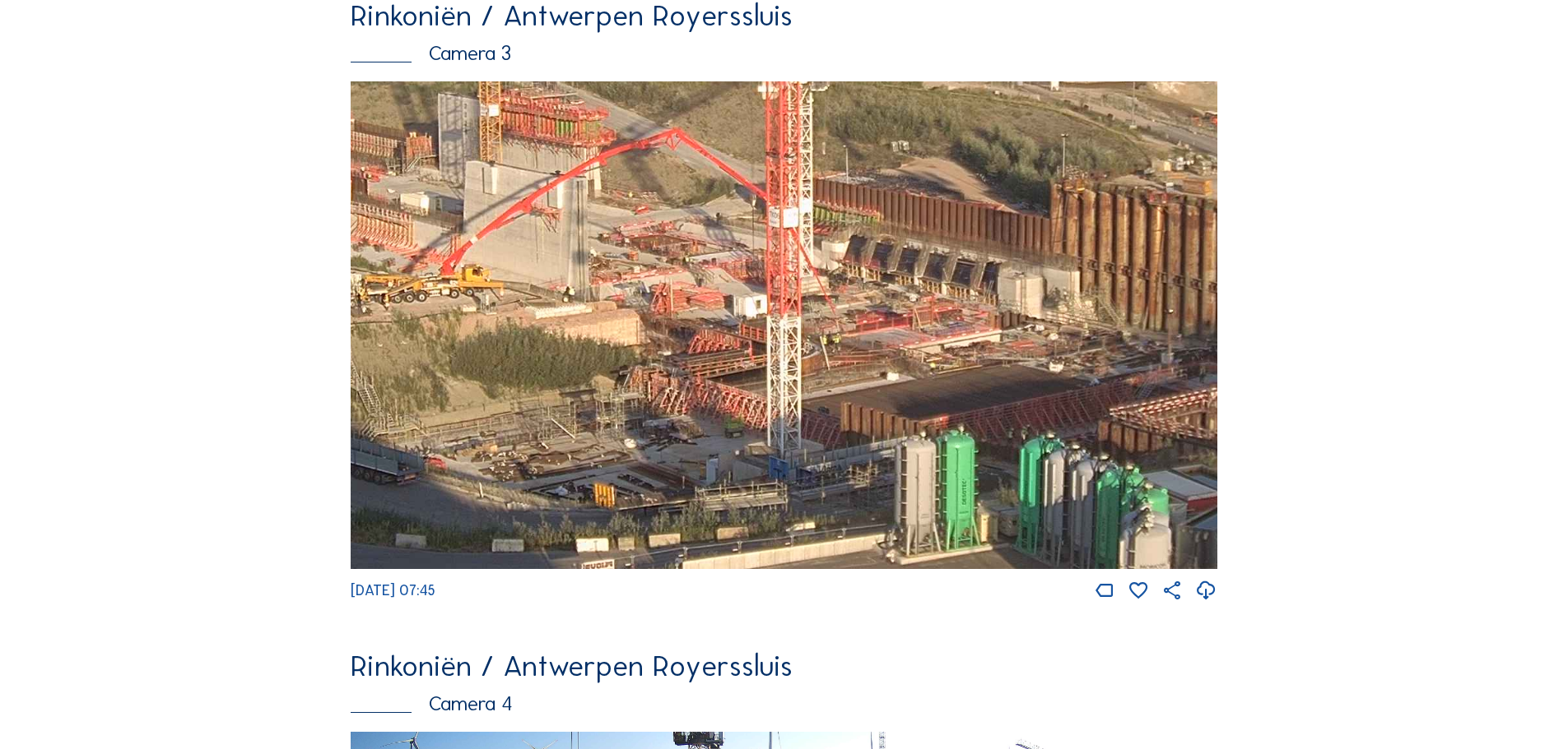
drag, startPoint x: 1109, startPoint y: 375, endPoint x: 1035, endPoint y: 419, distance: 86.1
click at [1035, 419] on img at bounding box center [784, 325] width 867 height 487
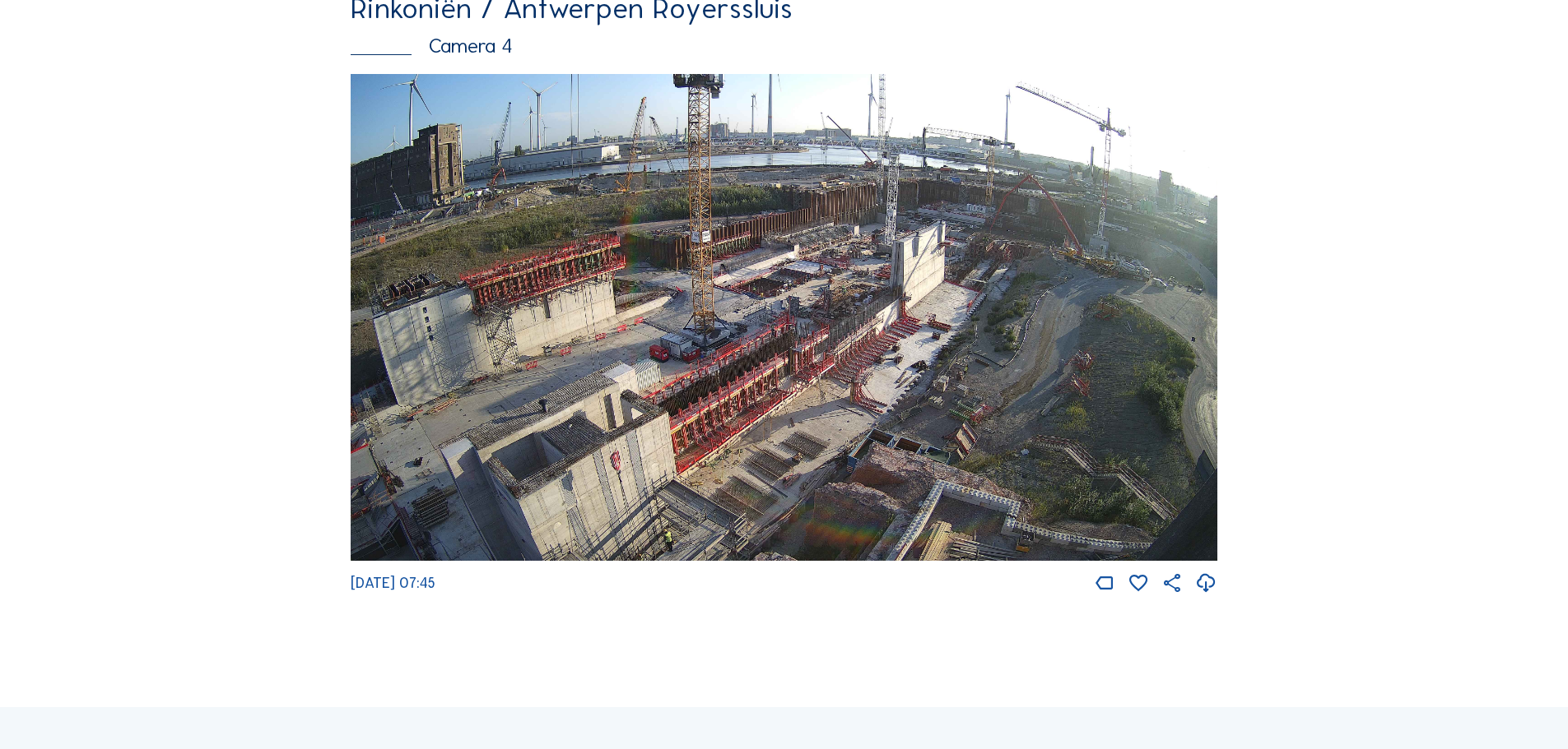
scroll to position [1974, 0]
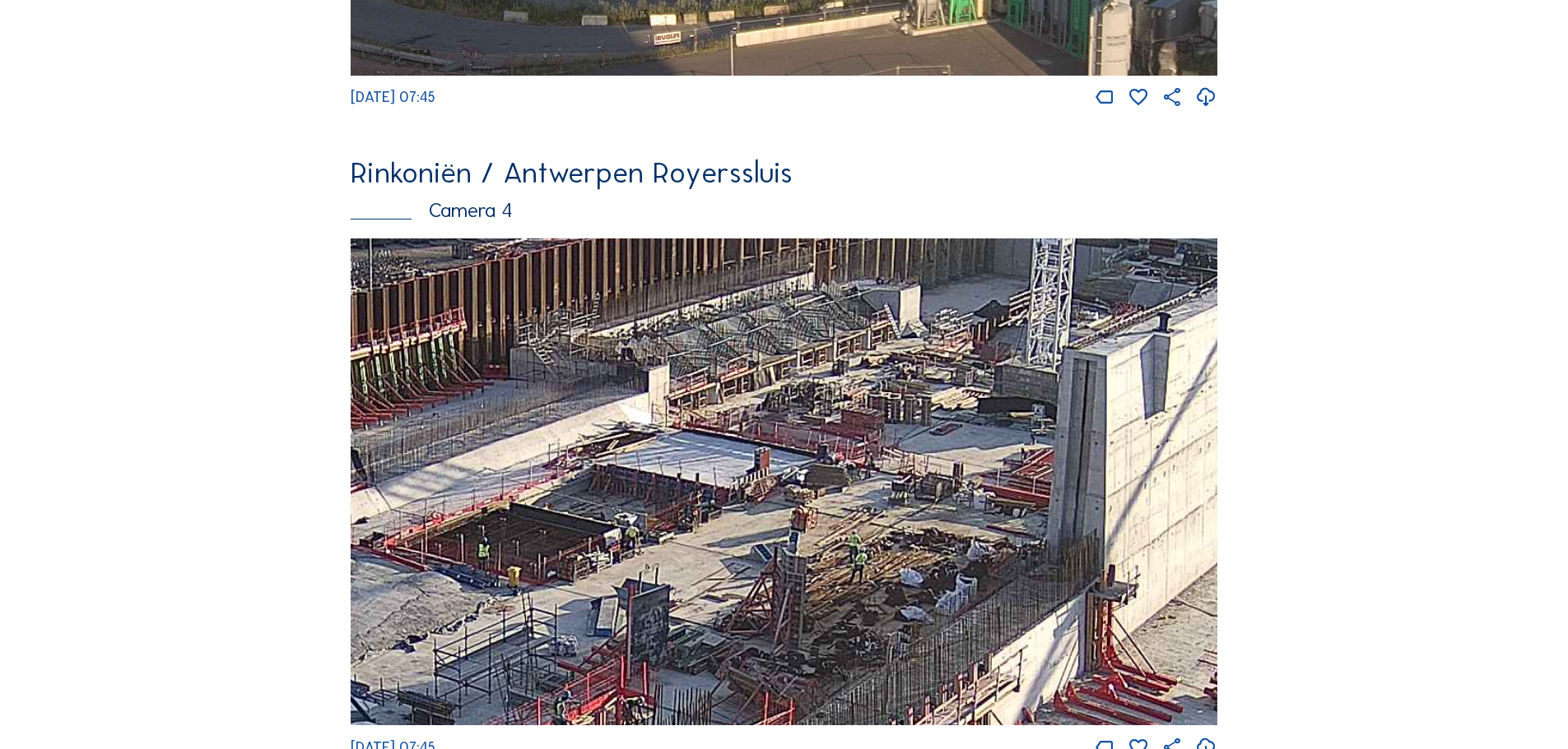
drag, startPoint x: 1081, startPoint y: 466, endPoint x: 1051, endPoint y: 503, distance: 47.6
click at [1051, 503] on img at bounding box center [784, 482] width 867 height 487
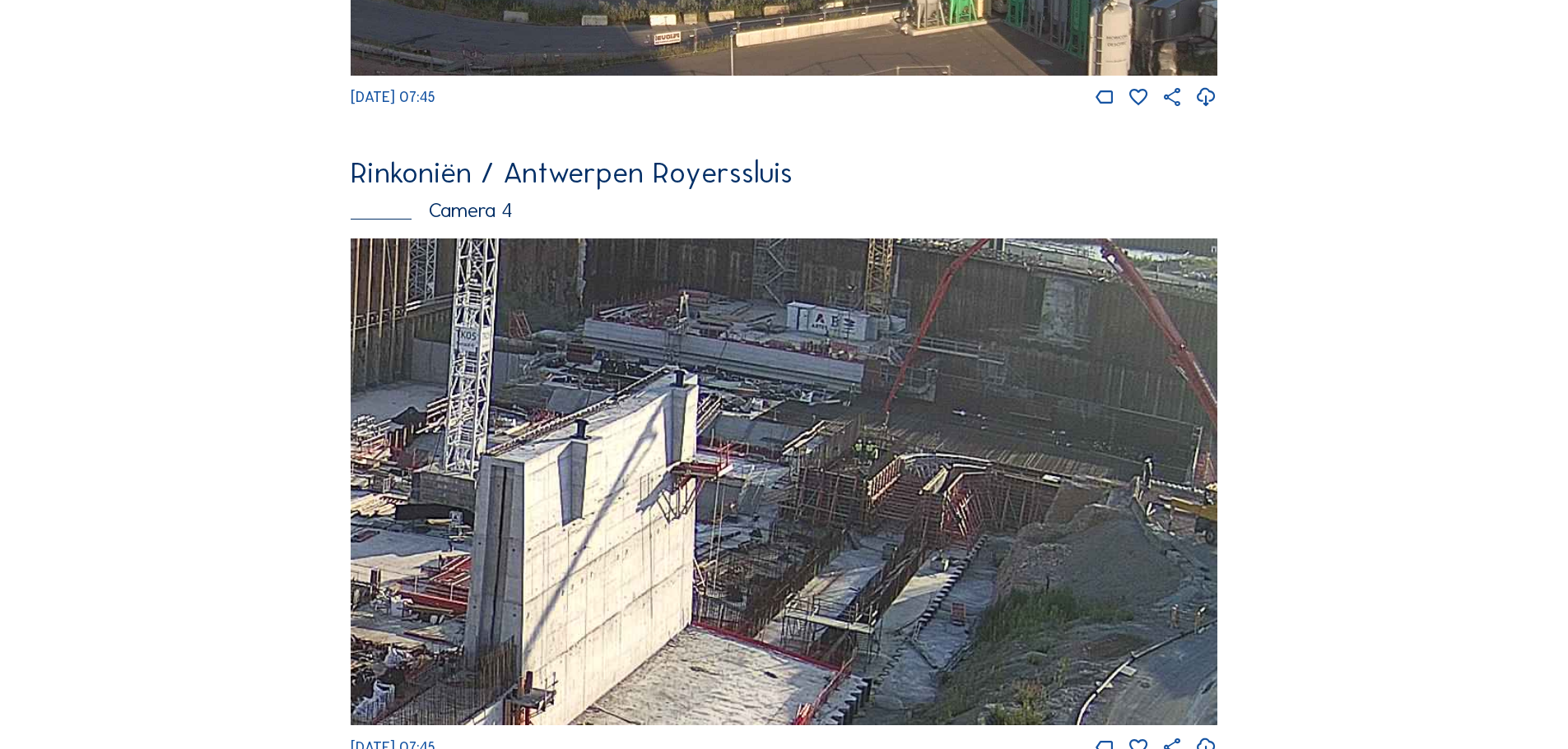
drag, startPoint x: 1024, startPoint y: 462, endPoint x: 446, endPoint y: 569, distance: 587.8
click at [446, 569] on img at bounding box center [784, 482] width 867 height 487
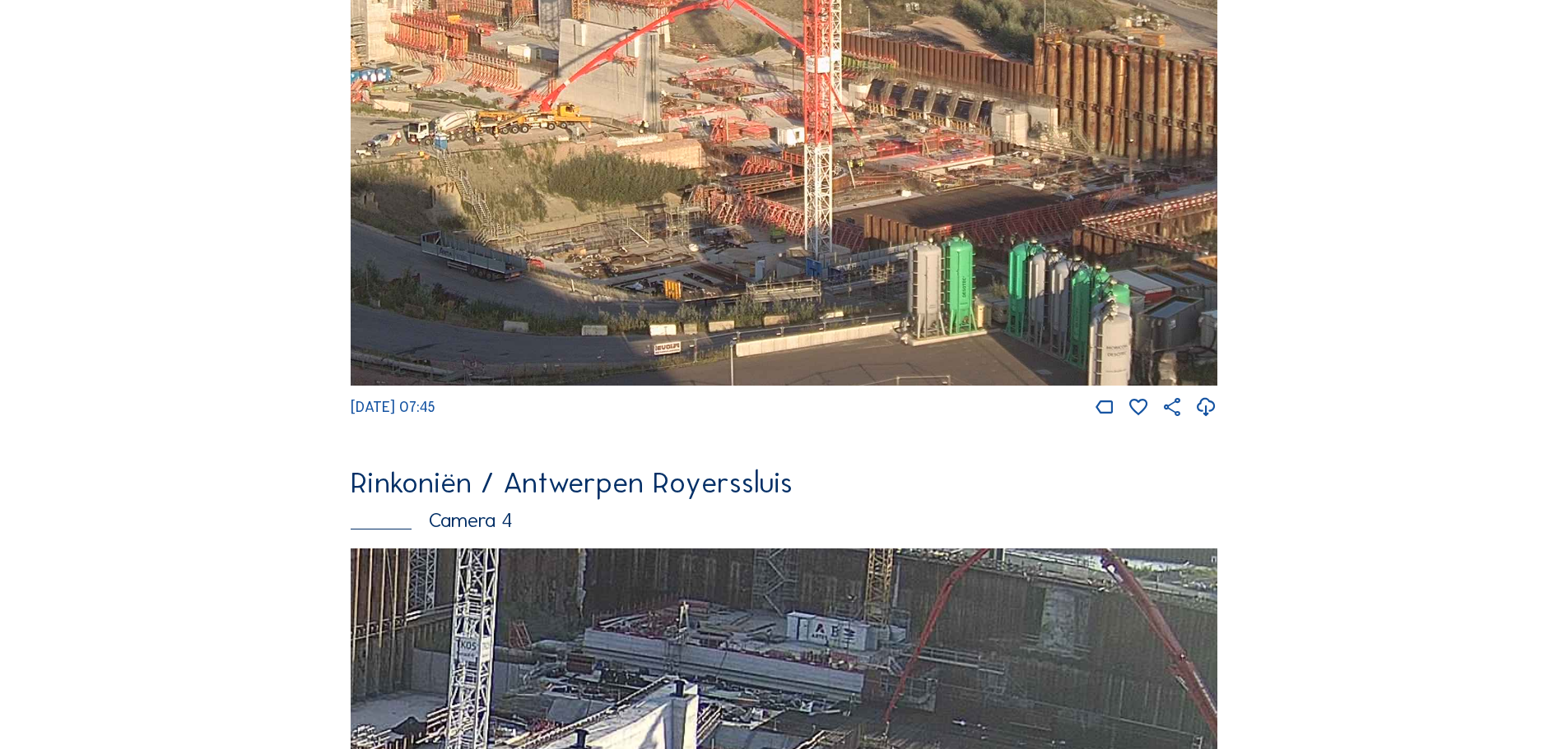
scroll to position [1396, 0]
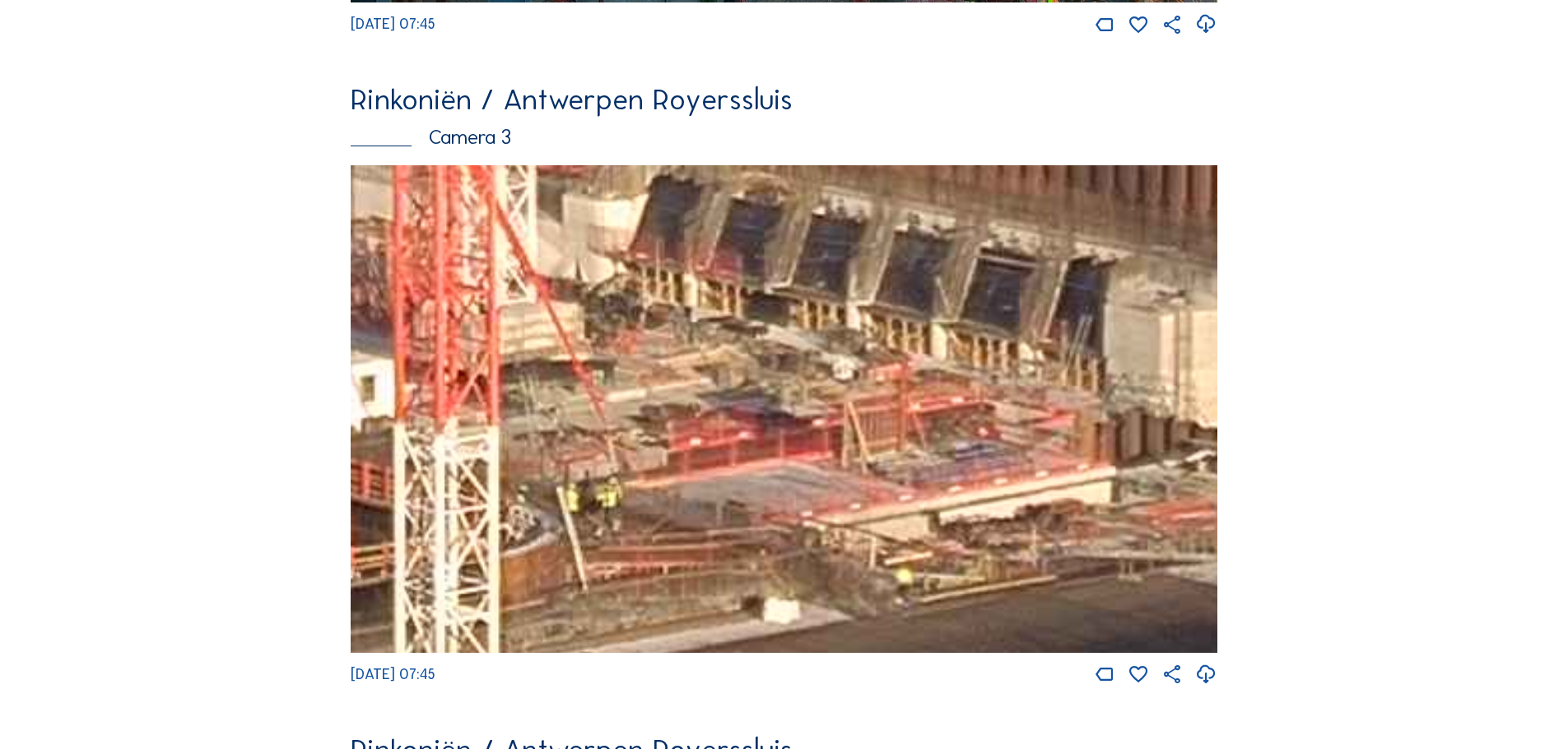
drag, startPoint x: 839, startPoint y: 422, endPoint x: 630, endPoint y: 519, distance: 230.4
click at [630, 519] on img at bounding box center [784, 409] width 867 height 487
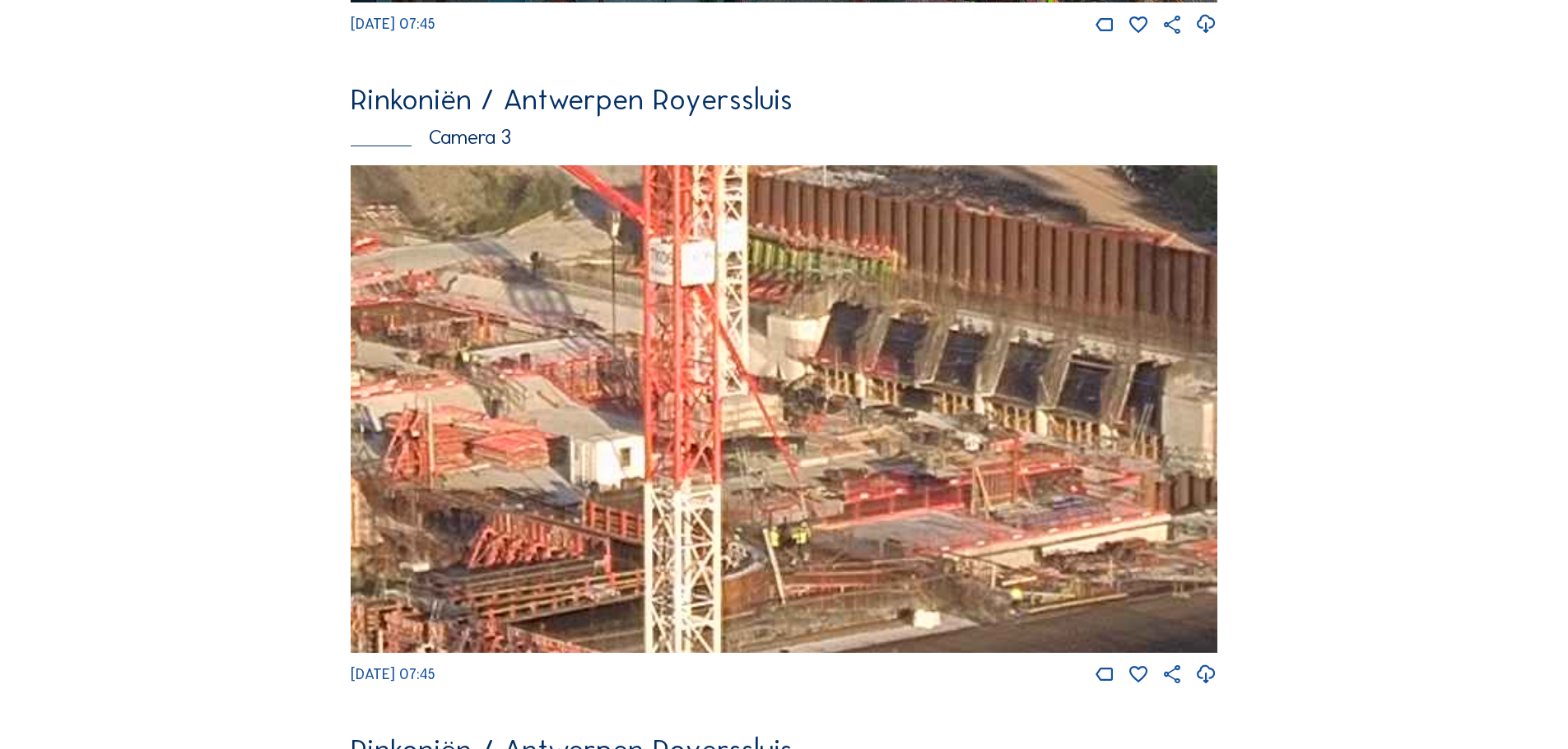
drag, startPoint x: 716, startPoint y: 488, endPoint x: 862, endPoint y: 536, distance: 153.7
click at [862, 536] on img at bounding box center [784, 409] width 867 height 487
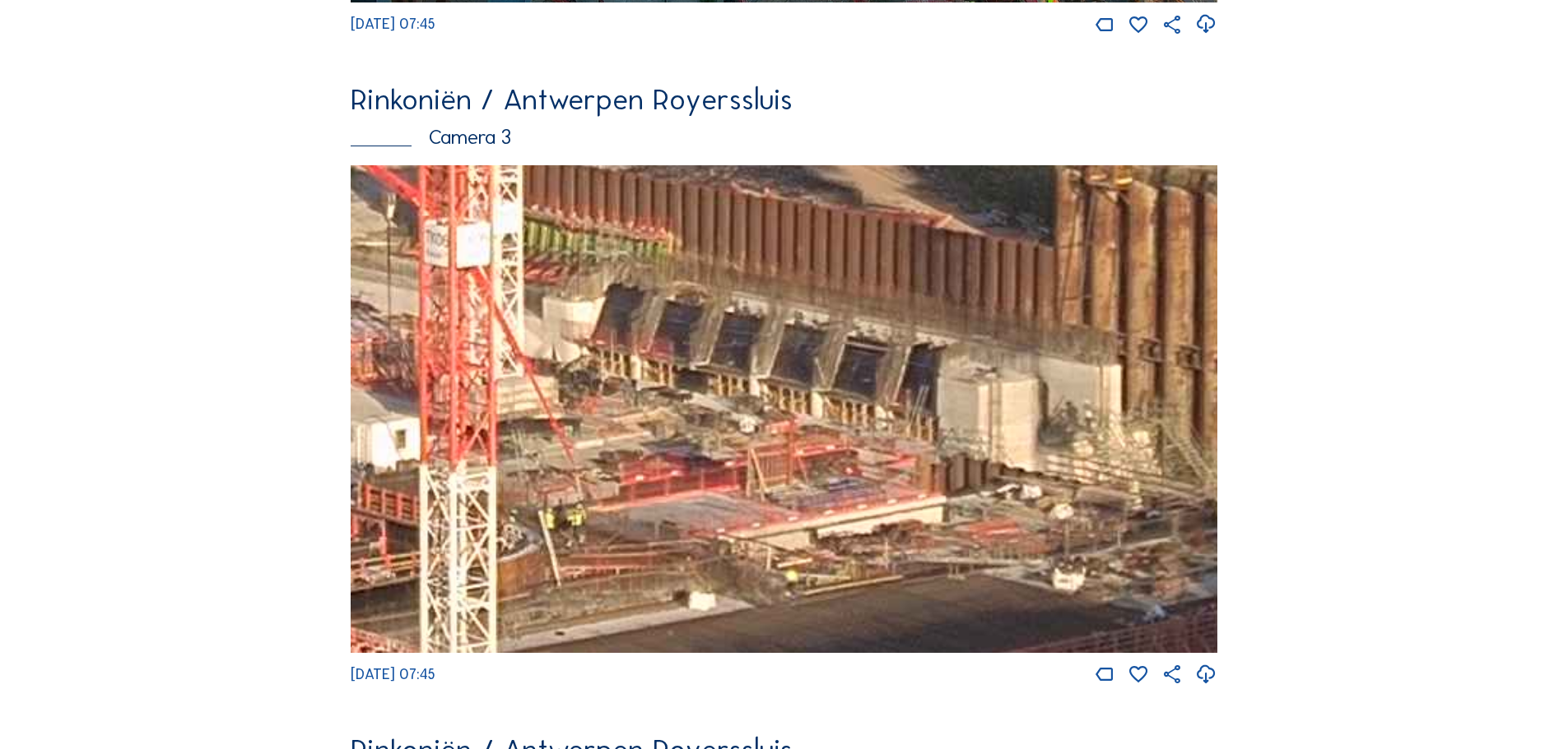
drag, startPoint x: 1051, startPoint y: 484, endPoint x: 827, endPoint y: 466, distance: 224.7
click at [827, 466] on img at bounding box center [784, 409] width 867 height 487
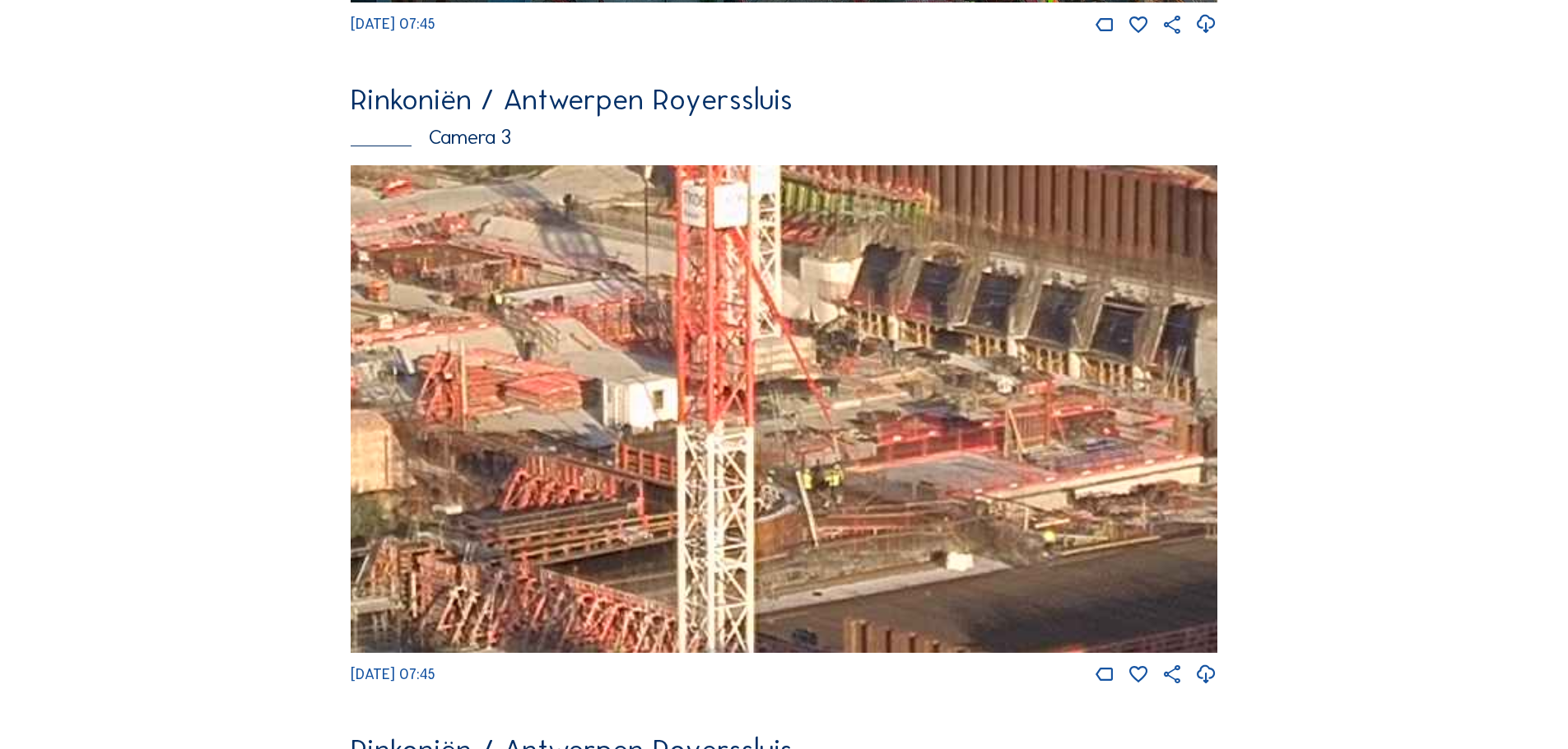
drag, startPoint x: 789, startPoint y: 565, endPoint x: 1040, endPoint y: 524, distance: 254.3
click at [1040, 524] on img at bounding box center [784, 409] width 867 height 487
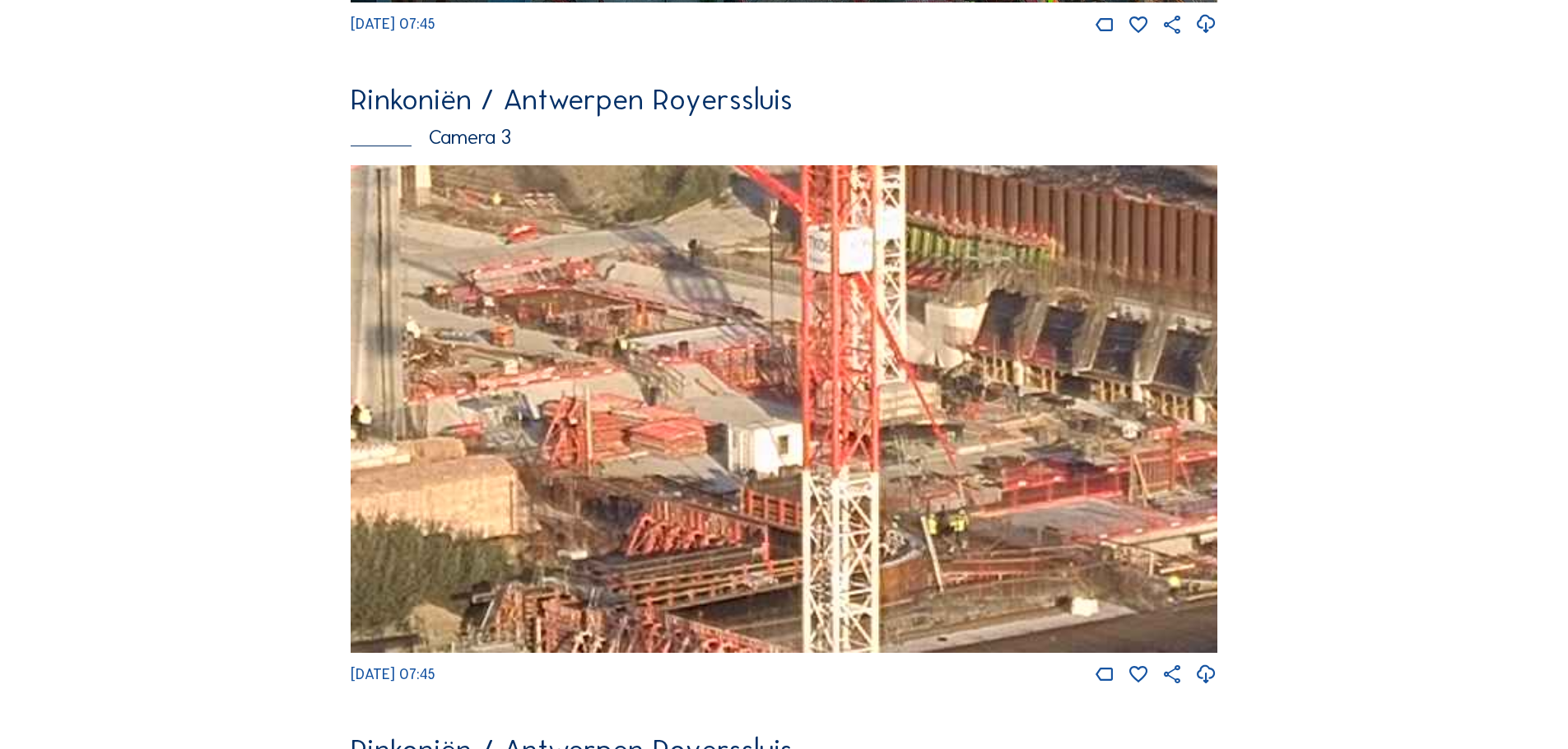
drag, startPoint x: 750, startPoint y: 464, endPoint x: 874, endPoint y: 509, distance: 131.9
click at [874, 509] on img at bounding box center [784, 409] width 867 height 487
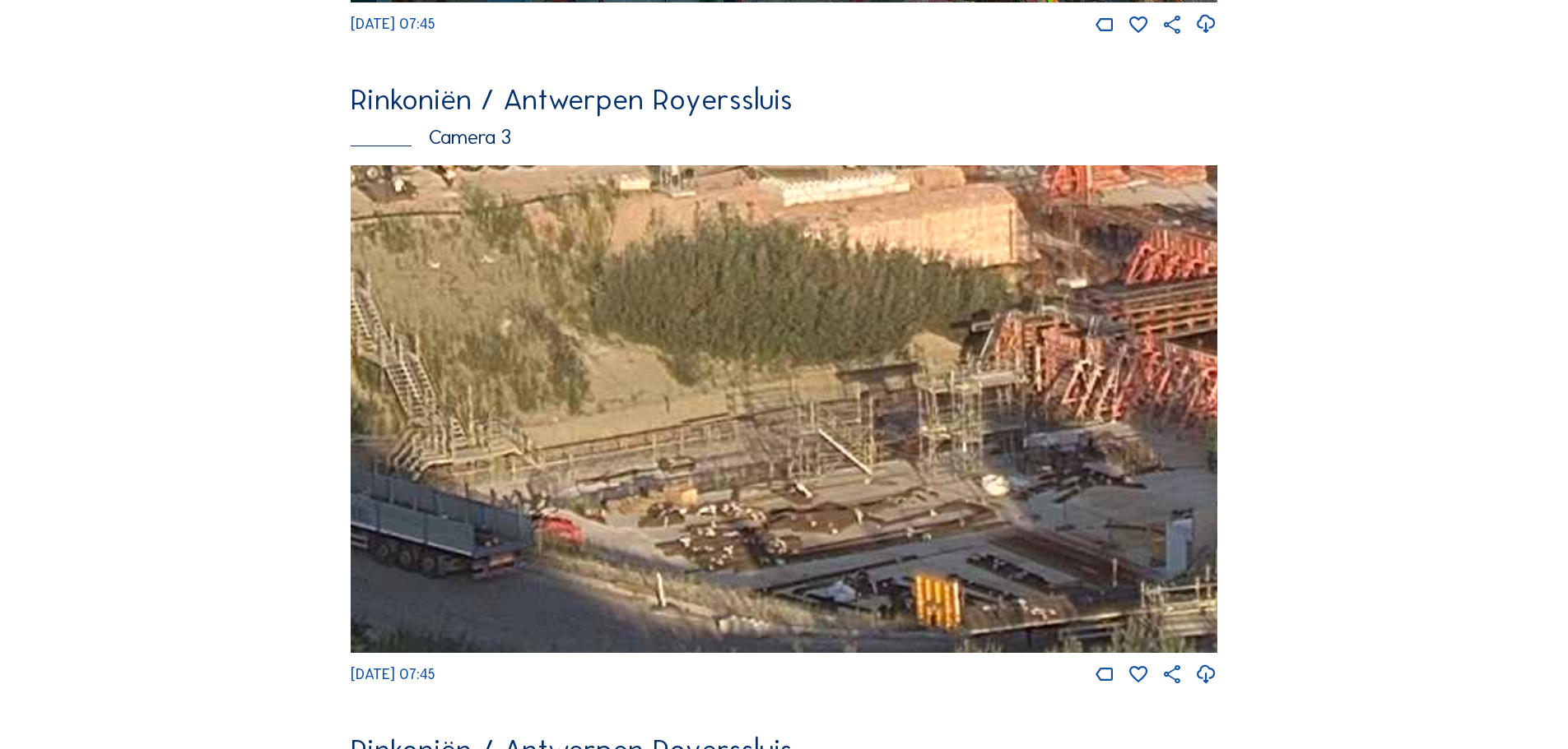
drag, startPoint x: 552, startPoint y: 598, endPoint x: 1051, endPoint y: 326, distance: 568.3
click at [1051, 326] on img at bounding box center [784, 409] width 867 height 487
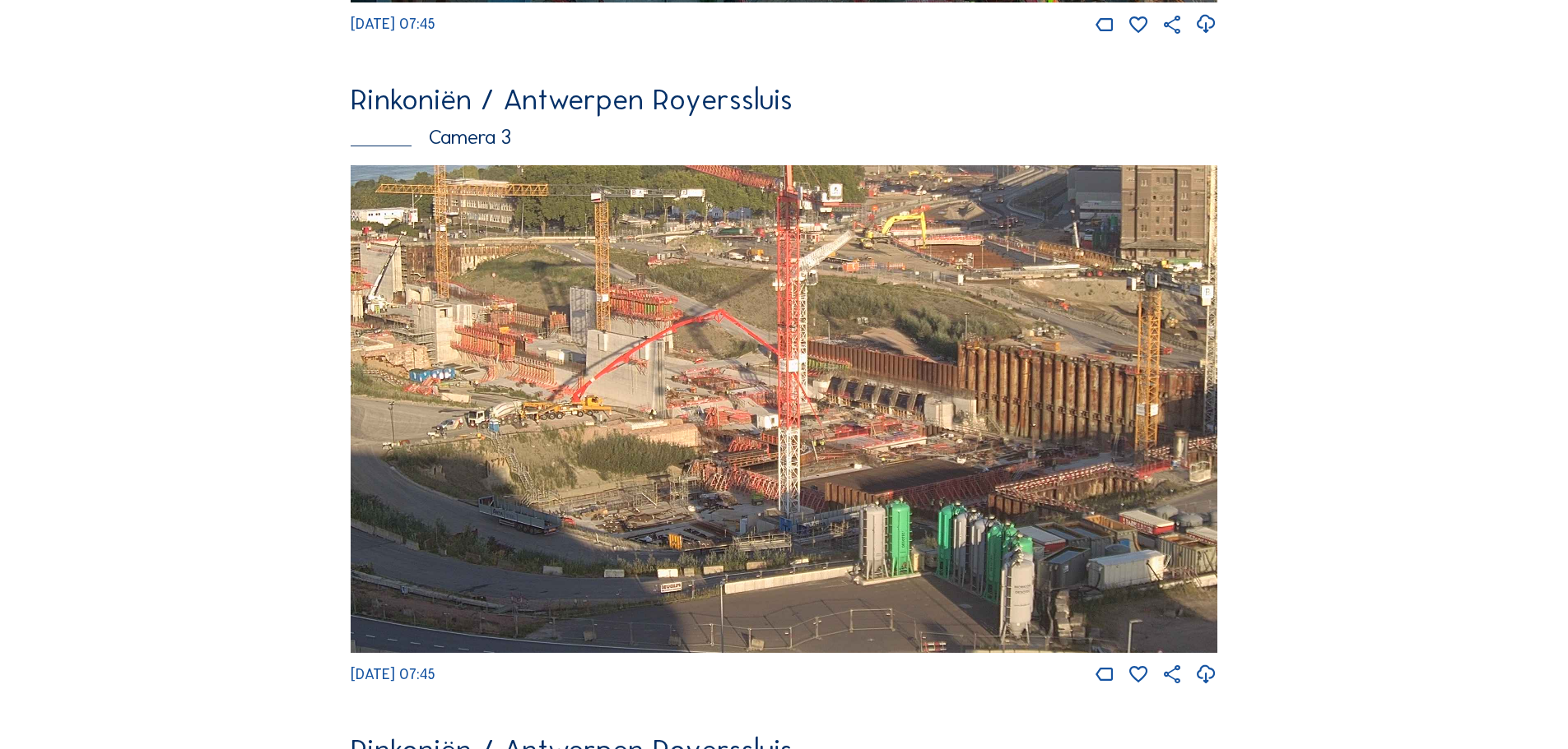
drag, startPoint x: 953, startPoint y: 316, endPoint x: 835, endPoint y: 428, distance: 162.7
click at [835, 428] on img at bounding box center [784, 409] width 867 height 487
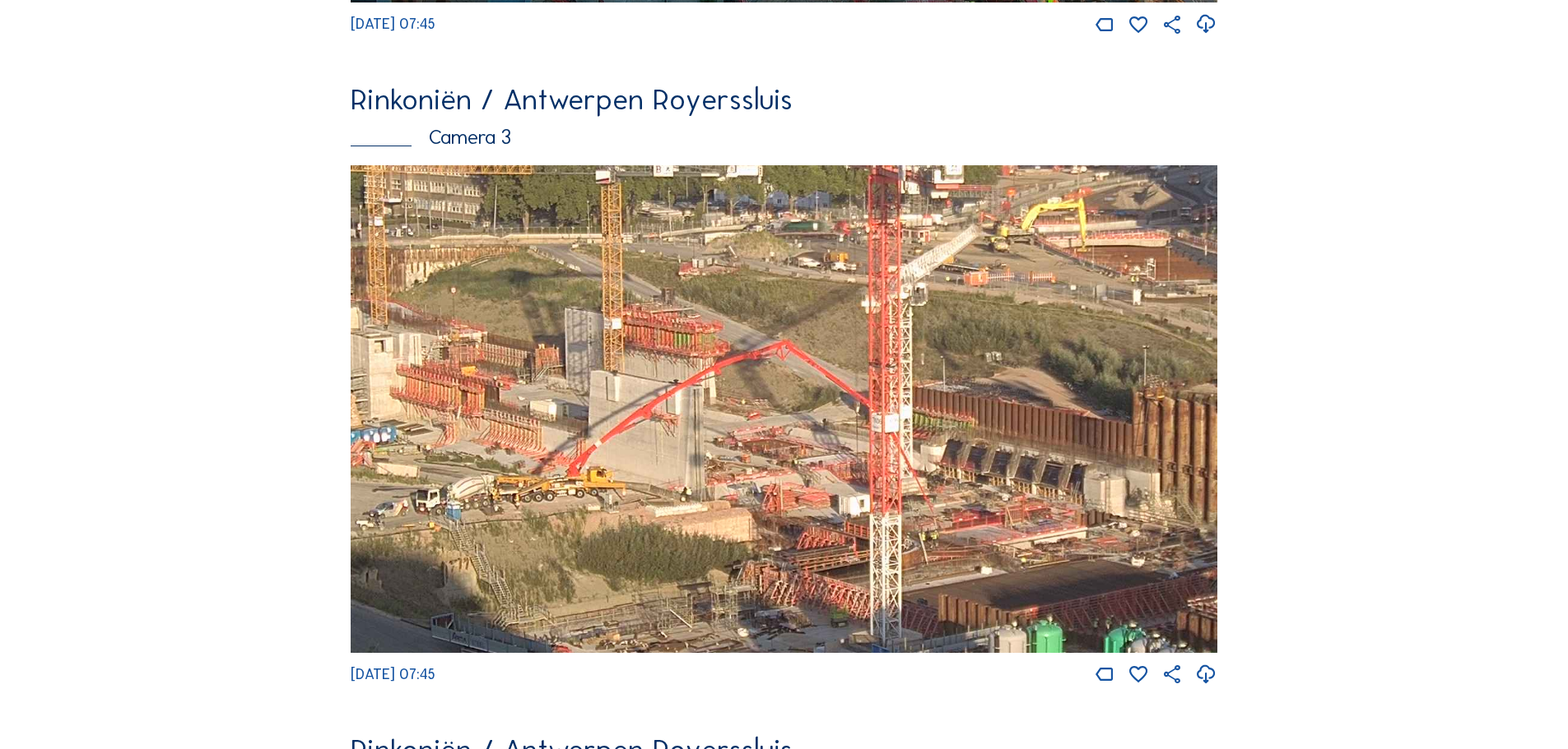
drag, startPoint x: 473, startPoint y: 340, endPoint x: 522, endPoint y: 385, distance: 66.5
click at [522, 385] on img at bounding box center [784, 409] width 867 height 487
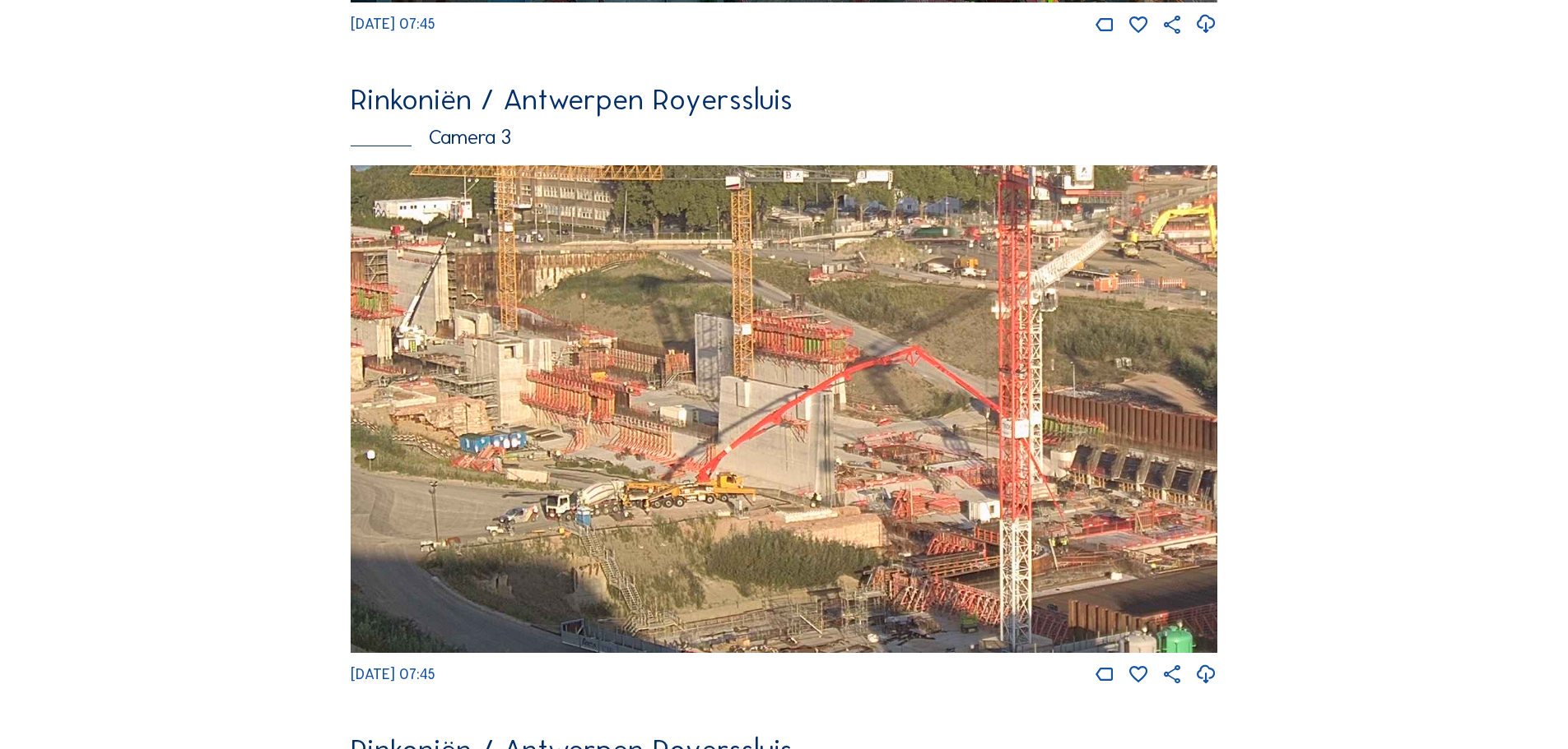
drag, startPoint x: 426, startPoint y: 375, endPoint x: 557, endPoint y: 381, distance: 131.1
click at [557, 381] on img at bounding box center [784, 409] width 867 height 487
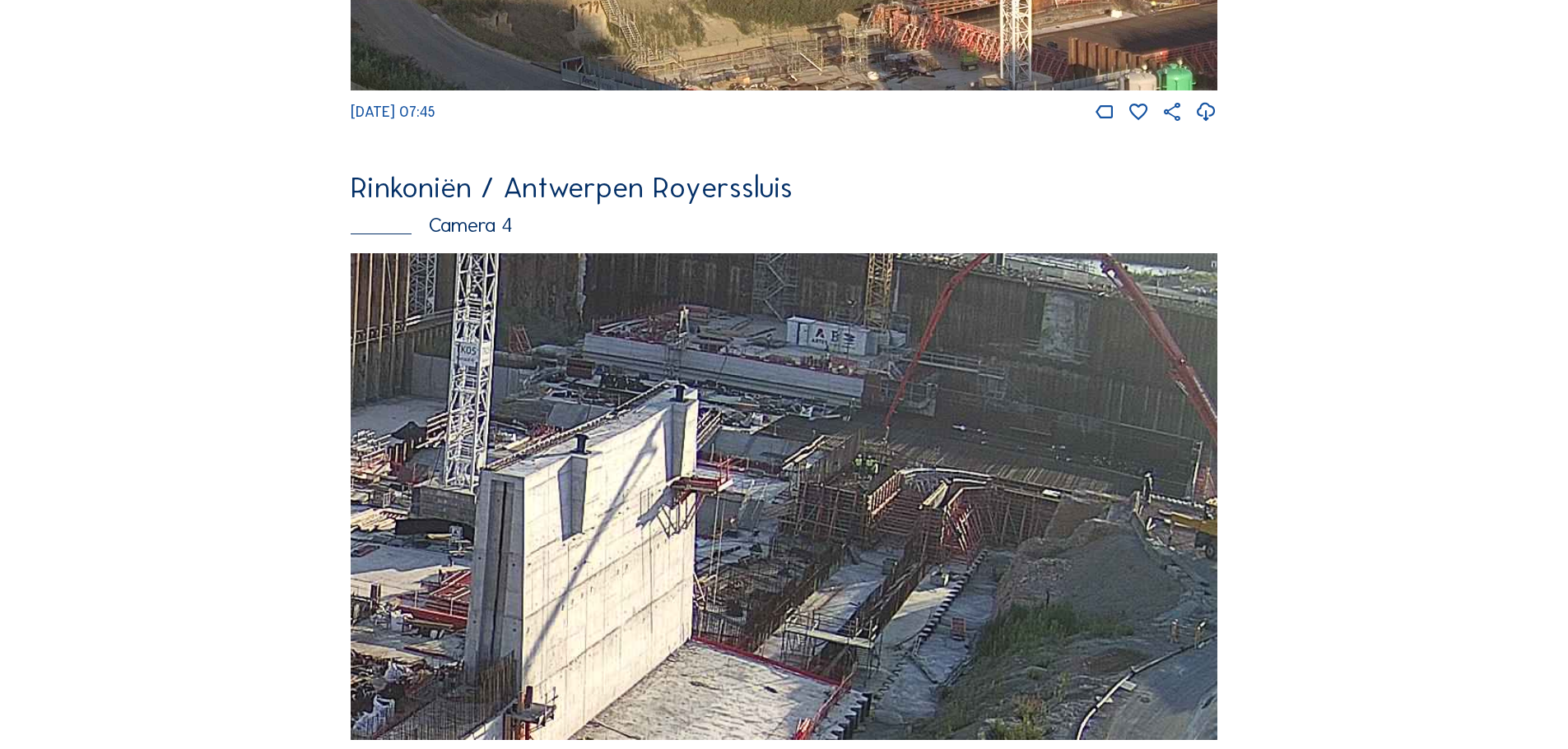
scroll to position [2219, 0]
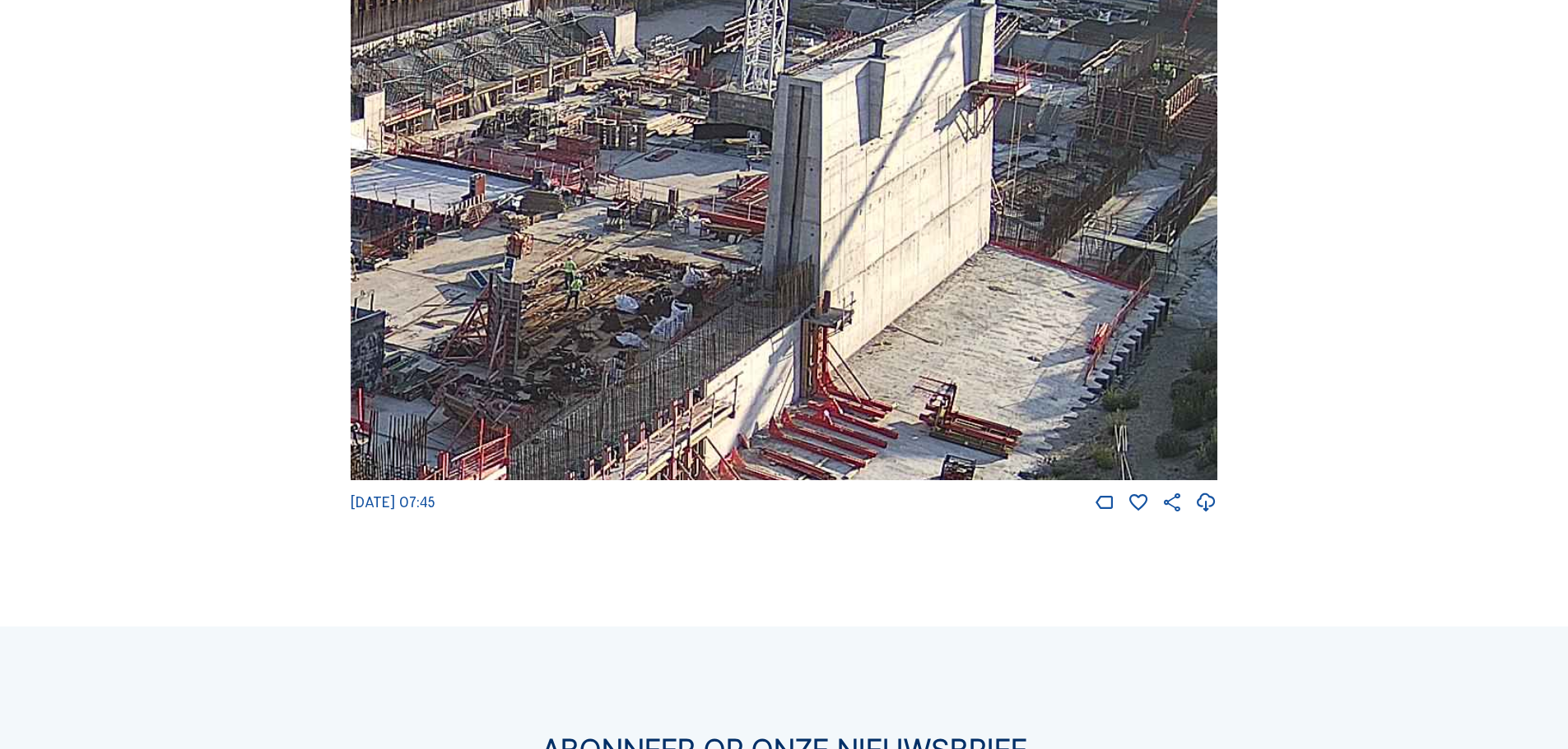
drag, startPoint x: 629, startPoint y: 312, endPoint x: 924, endPoint y: 183, distance: 322.0
click at [924, 183] on img at bounding box center [784, 236] width 867 height 487
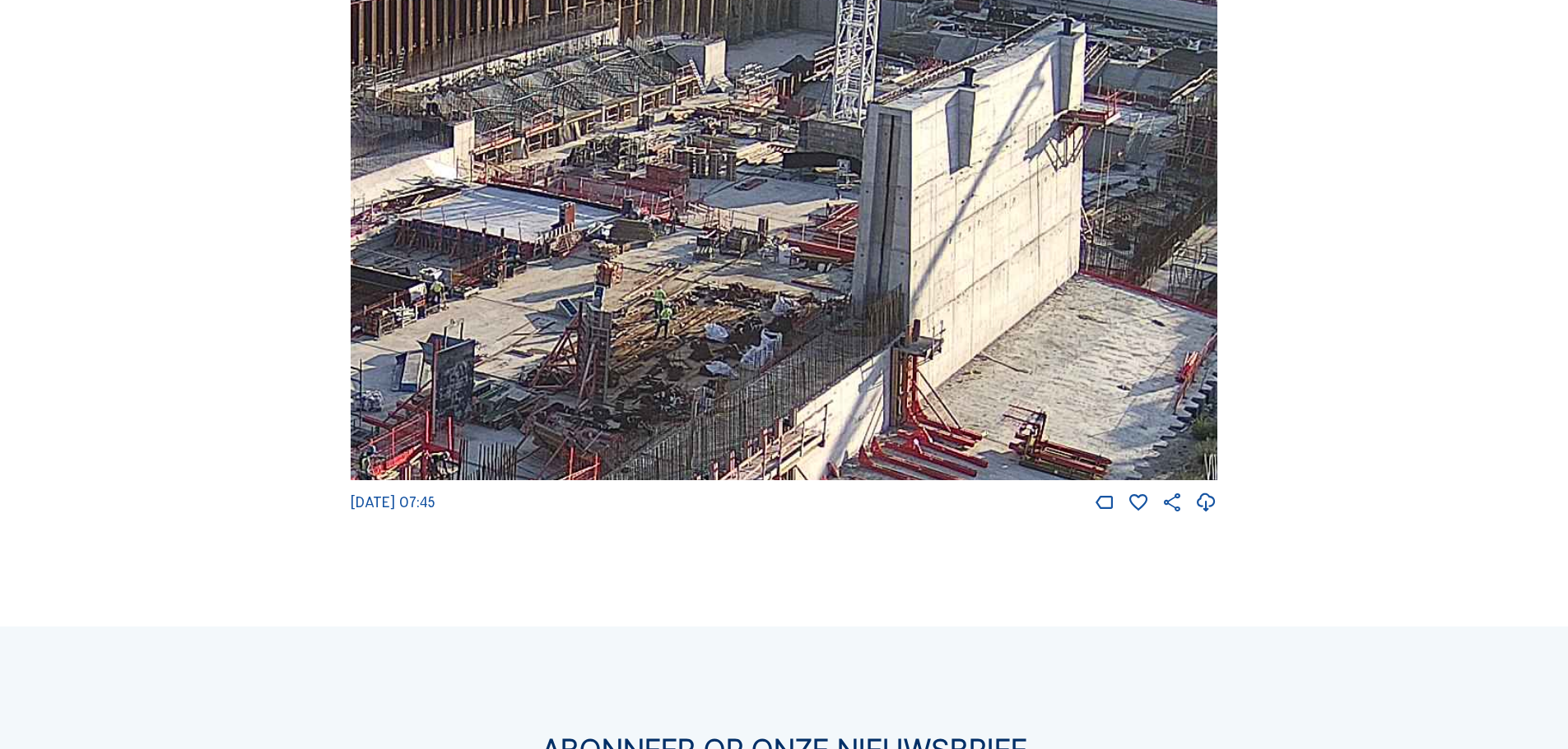
drag, startPoint x: 701, startPoint y: 277, endPoint x: 763, endPoint y: 312, distance: 71.2
click at [763, 312] on img at bounding box center [784, 236] width 867 height 487
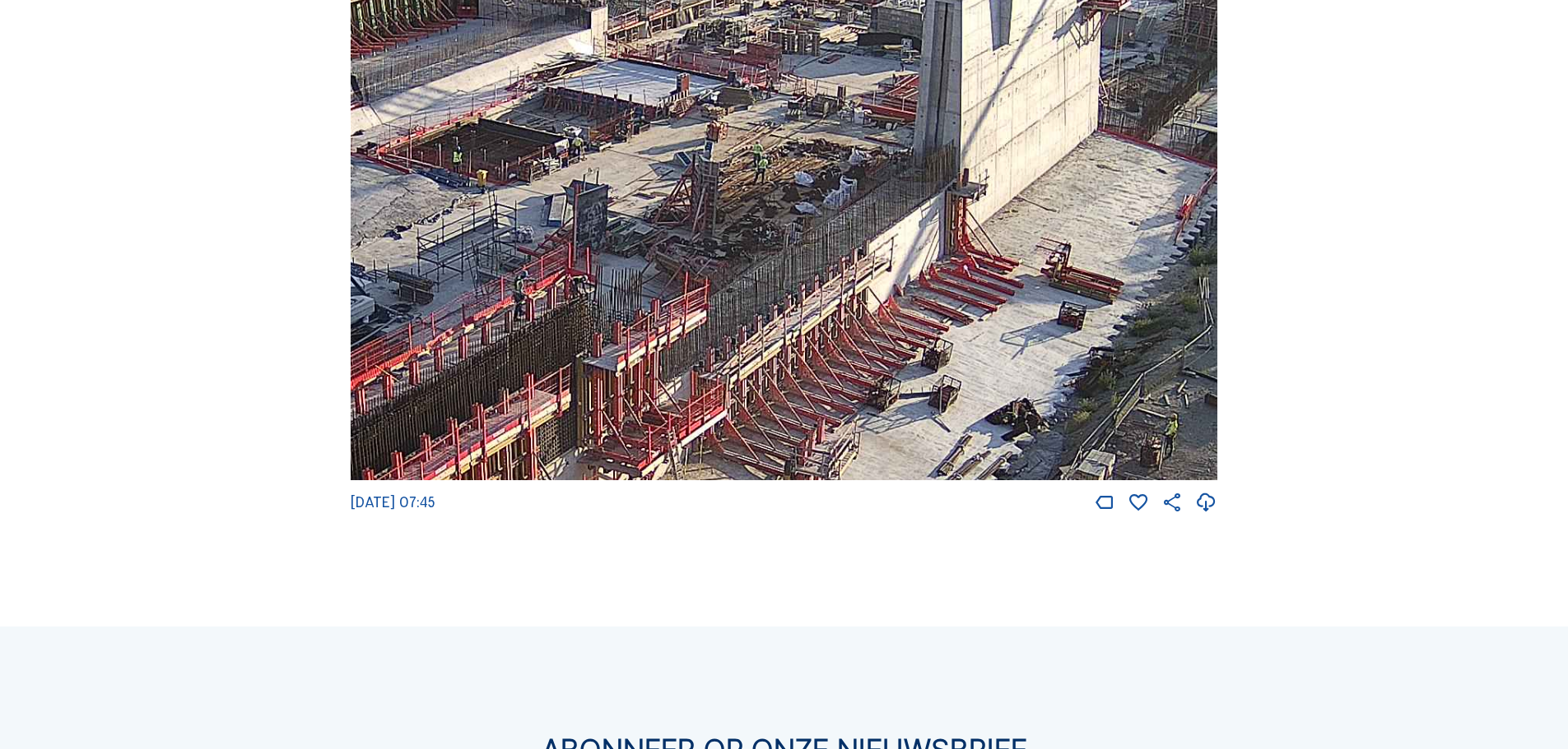
drag, startPoint x: 932, startPoint y: 361, endPoint x: 991, endPoint y: 219, distance: 153.8
click at [991, 219] on img at bounding box center [784, 236] width 867 height 487
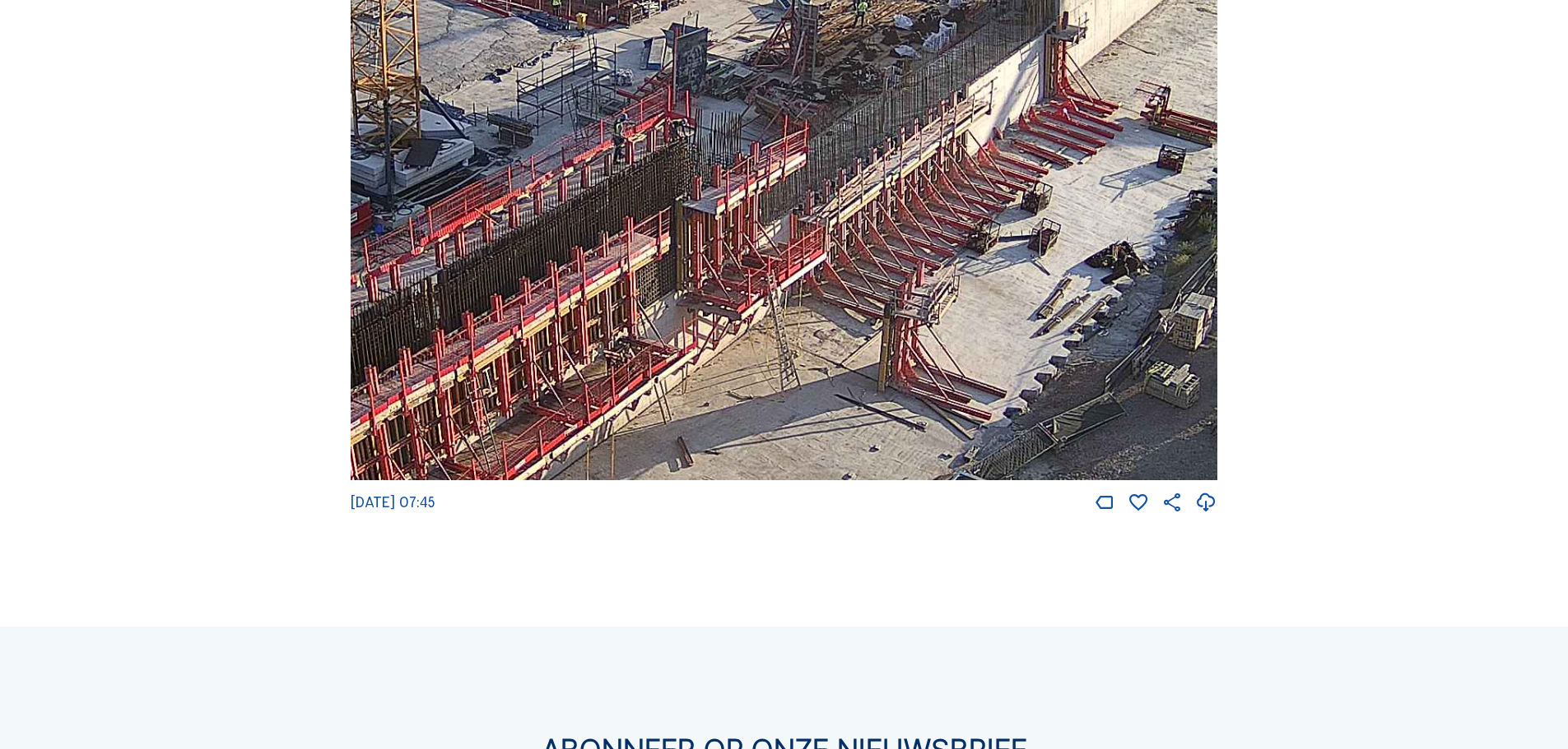
drag, startPoint x: 822, startPoint y: 378, endPoint x: 903, endPoint y: 247, distance: 154.0
click at [903, 247] on img at bounding box center [784, 236] width 867 height 487
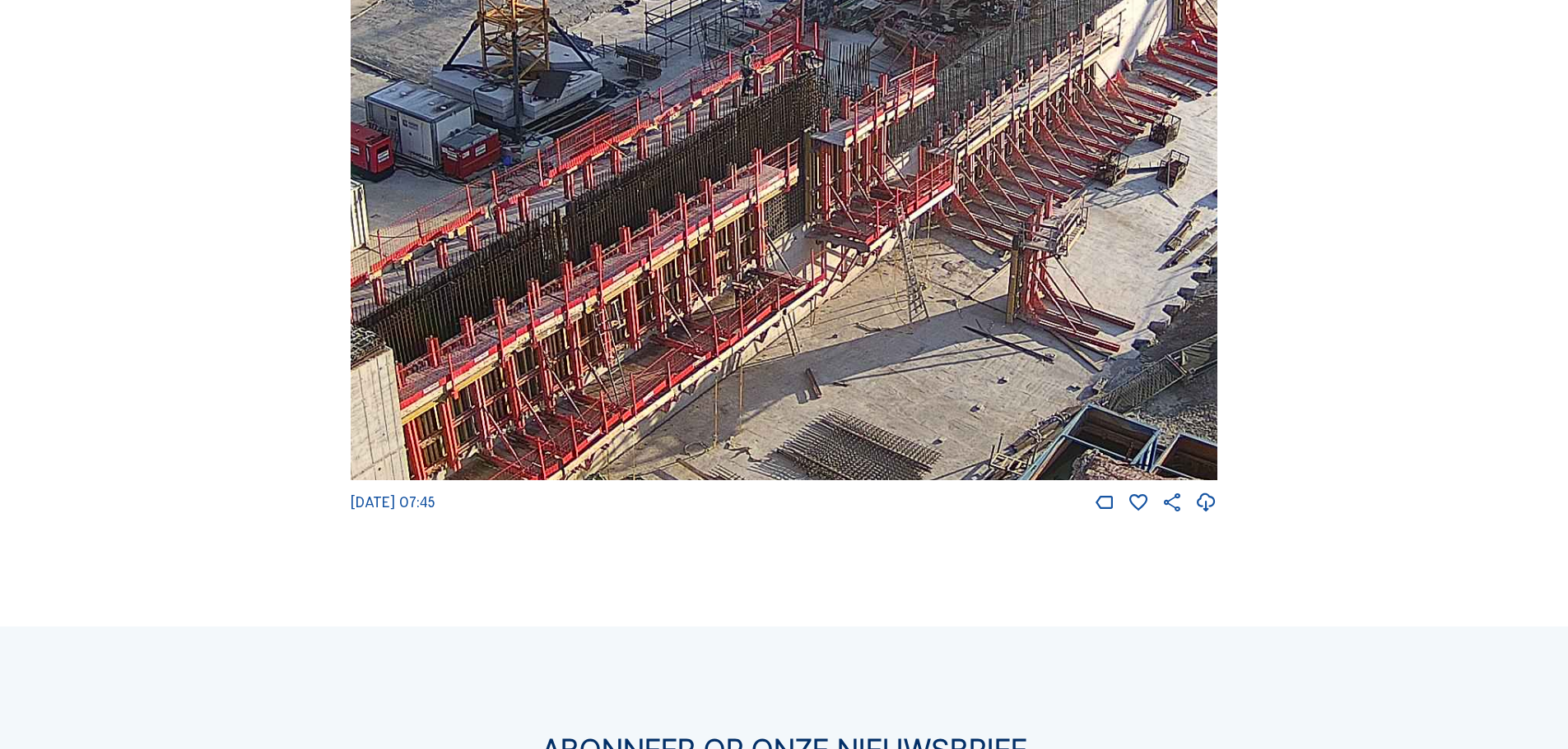
drag, startPoint x: 728, startPoint y: 304, endPoint x: 776, endPoint y: 289, distance: 50.3
click at [776, 289] on img at bounding box center [784, 236] width 867 height 487
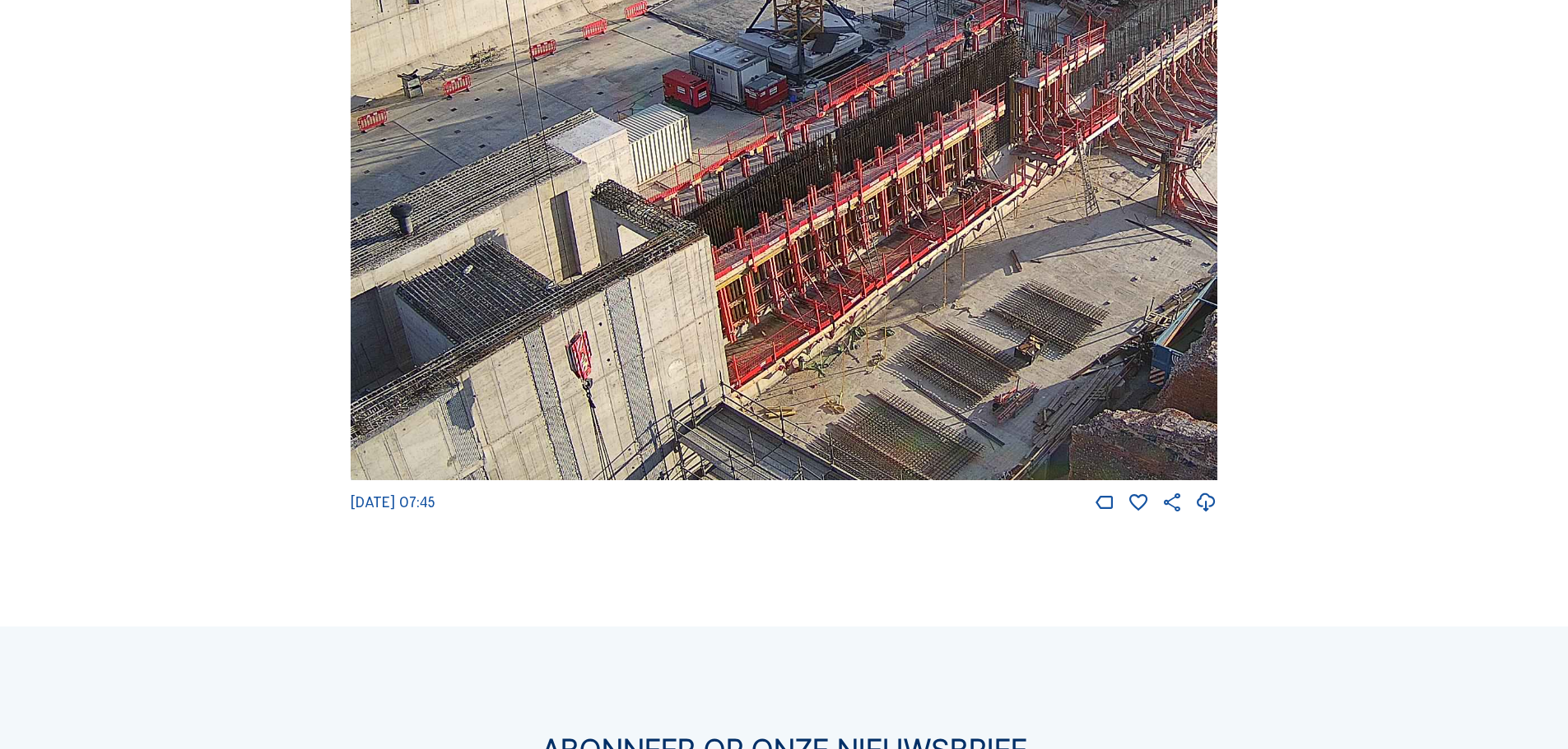
drag, startPoint x: 464, startPoint y: 323, endPoint x: 713, endPoint y: 235, distance: 264.1
click at [713, 235] on img at bounding box center [784, 236] width 867 height 487
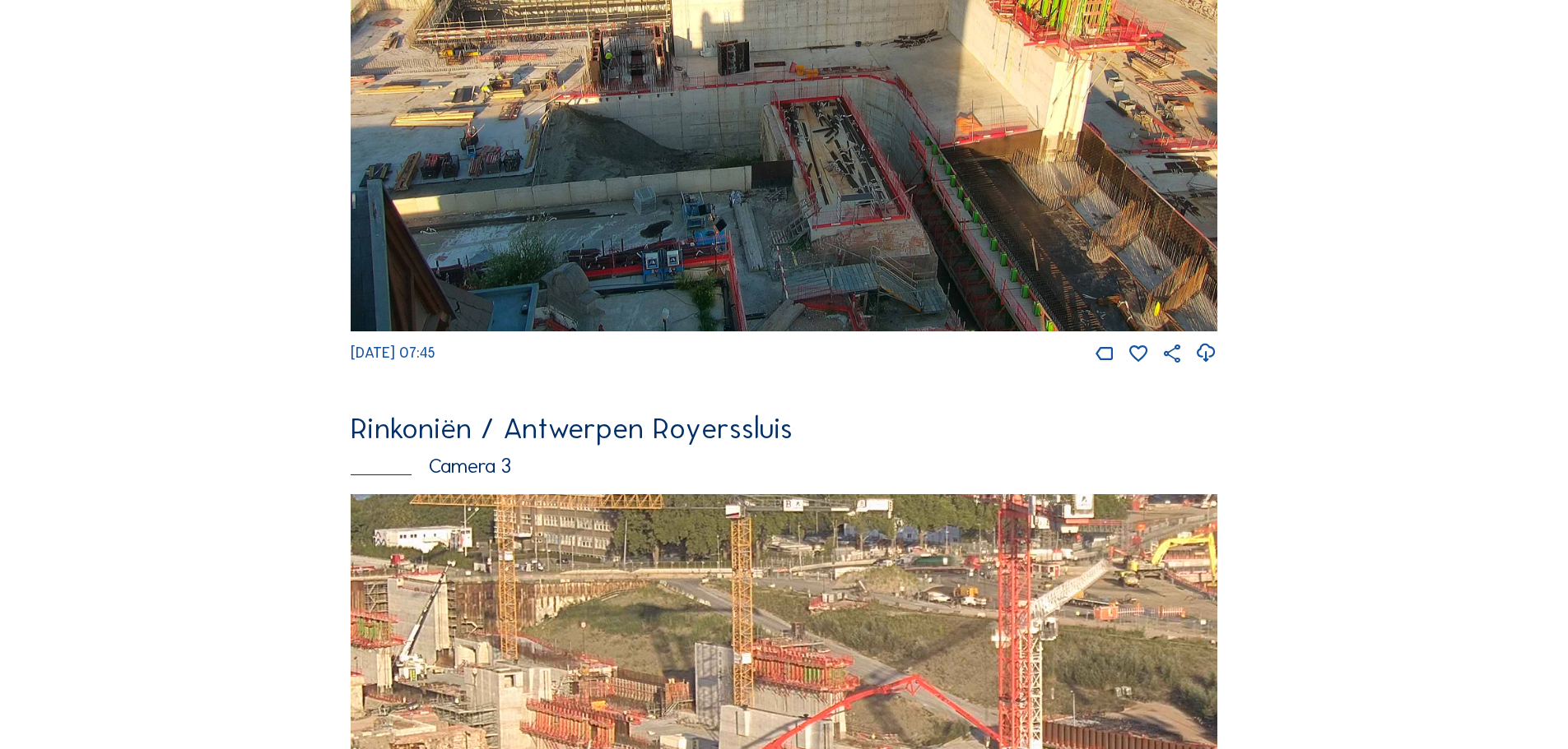
scroll to position [1561, 0]
